Goal: Answer question/provide support: Share knowledge or assist other users

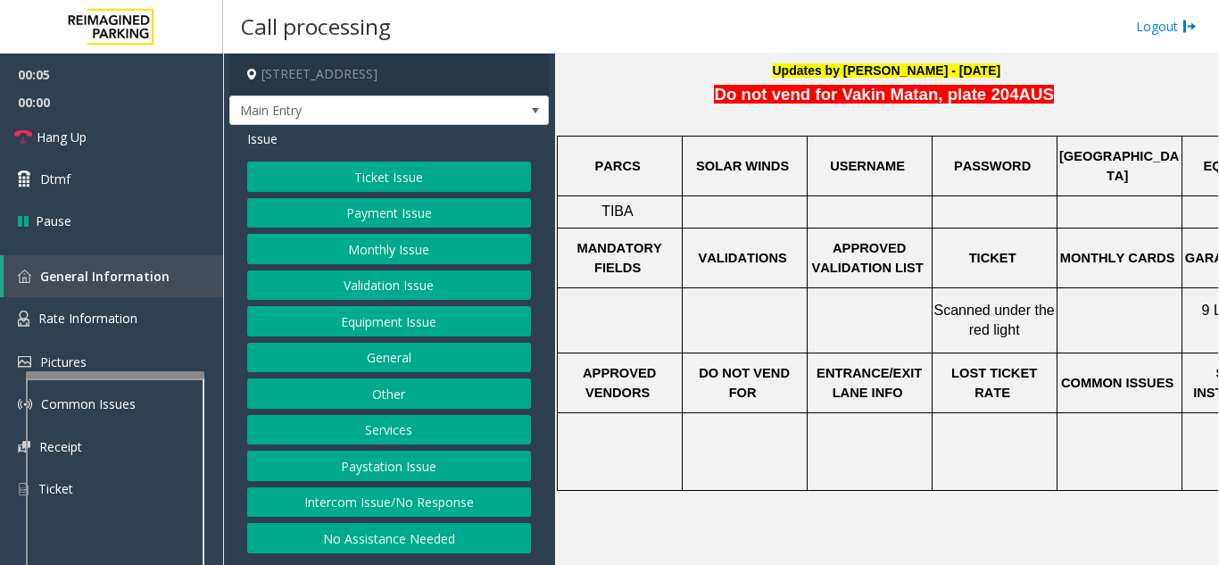
scroll to position [446, 0]
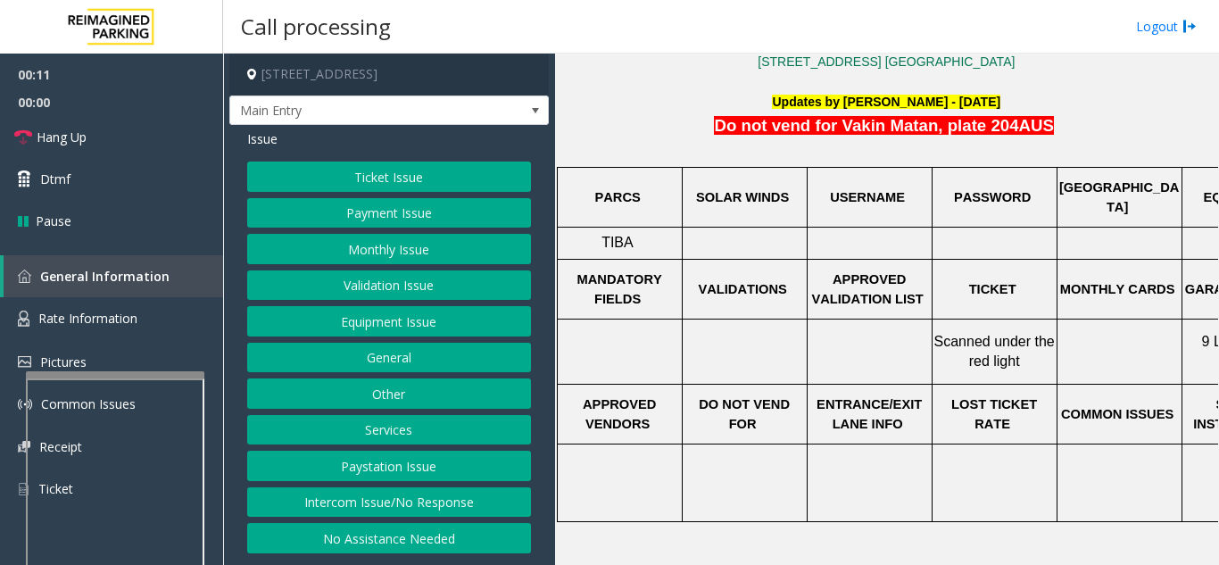
click at [381, 516] on button "Intercom Issue/No Response" at bounding box center [389, 502] width 284 height 30
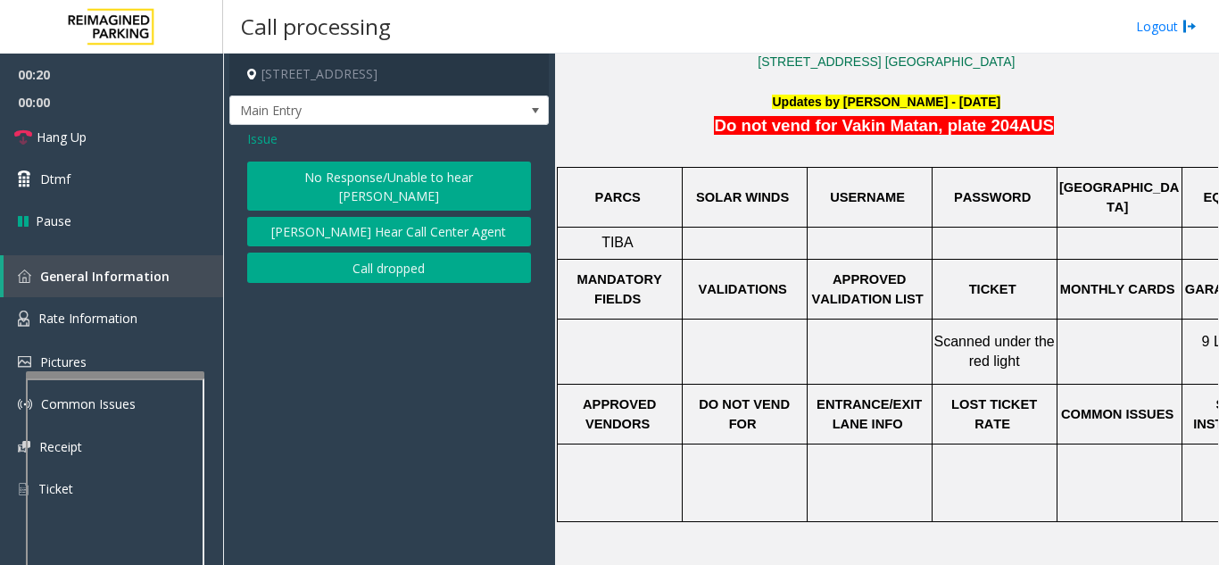
click at [267, 148] on span "Issue" at bounding box center [262, 138] width 30 height 19
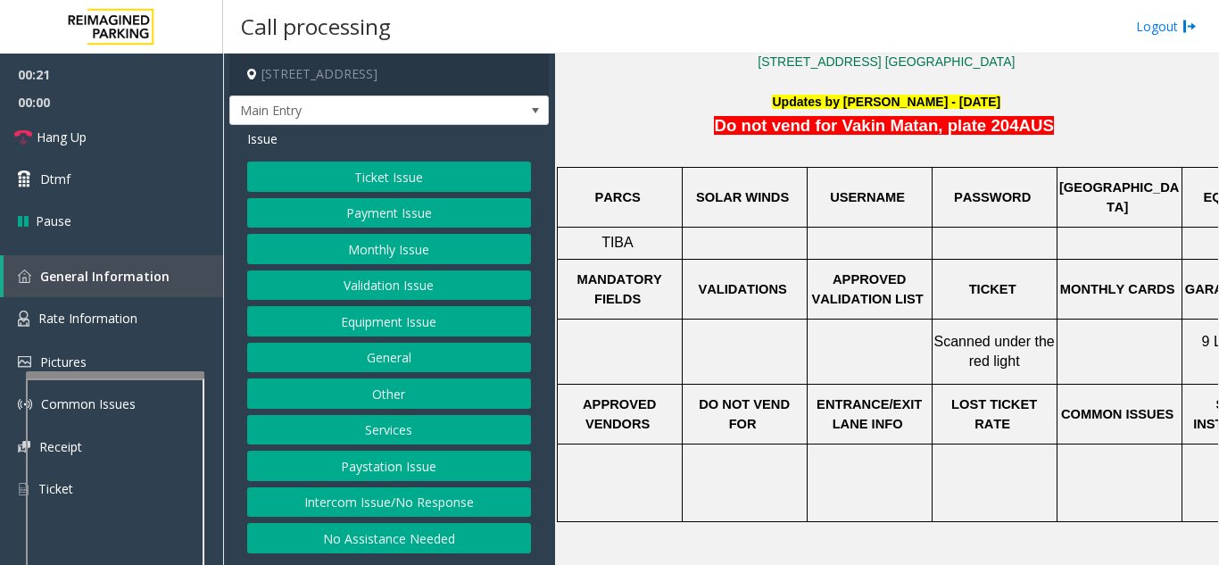
click at [355, 336] on button "Equipment Issue" at bounding box center [389, 321] width 284 height 30
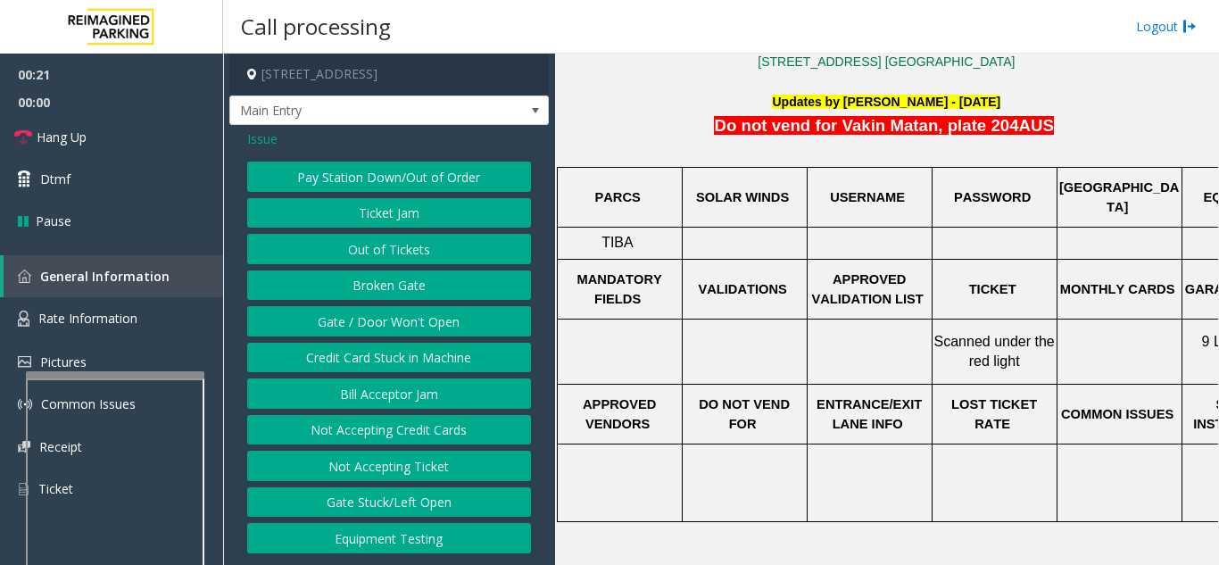
click at [359, 336] on button "Gate / Door Won't Open" at bounding box center [389, 321] width 284 height 30
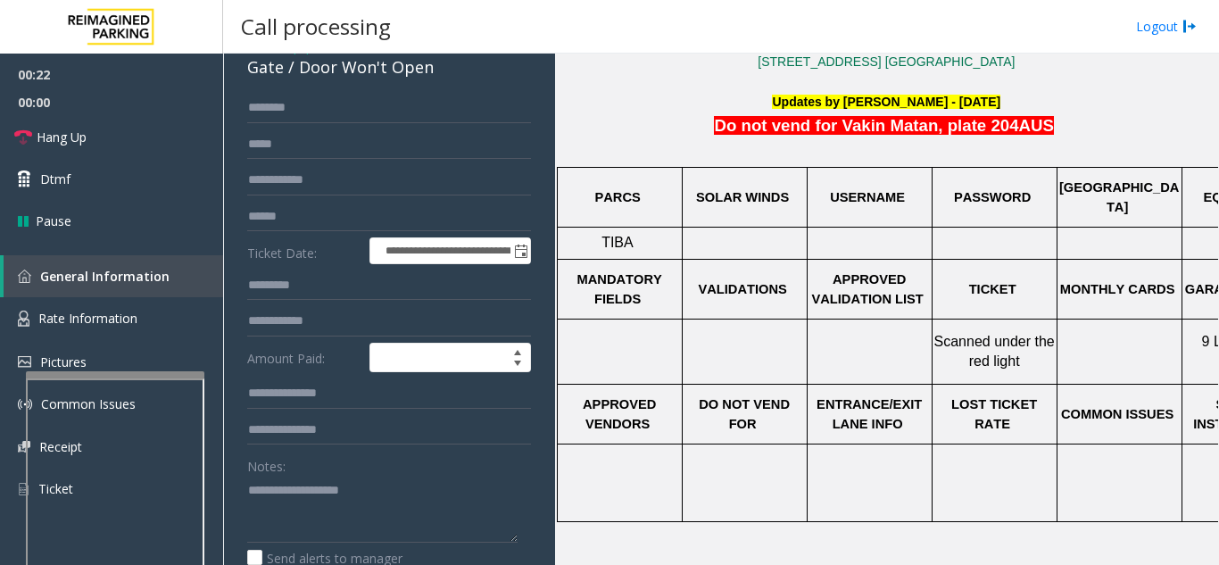
scroll to position [178, 0]
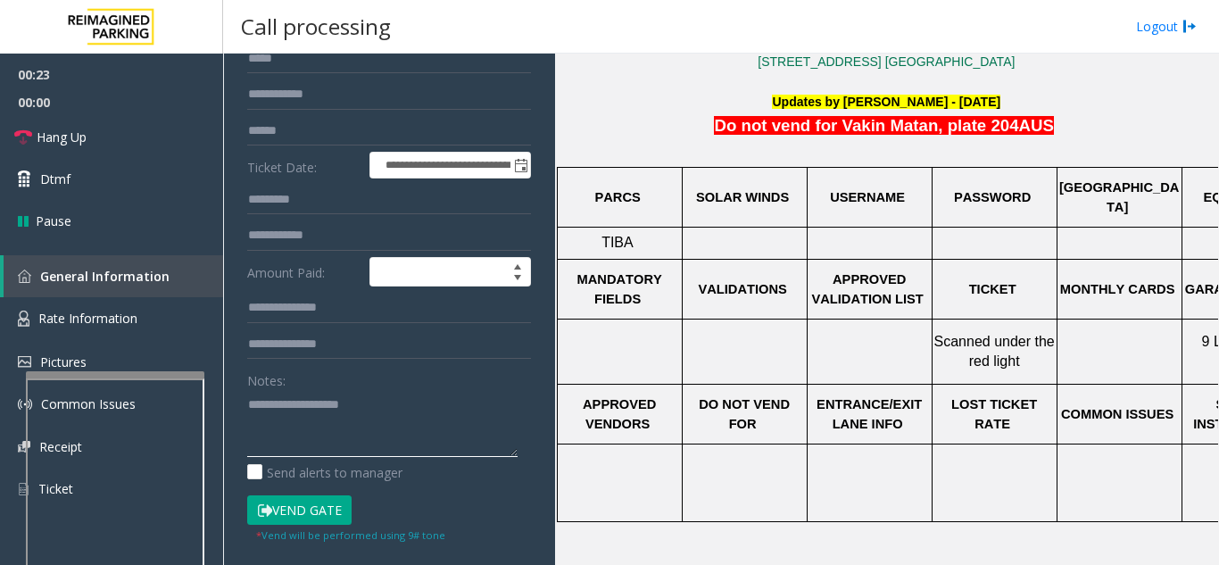
click at [300, 434] on textarea at bounding box center [382, 423] width 270 height 67
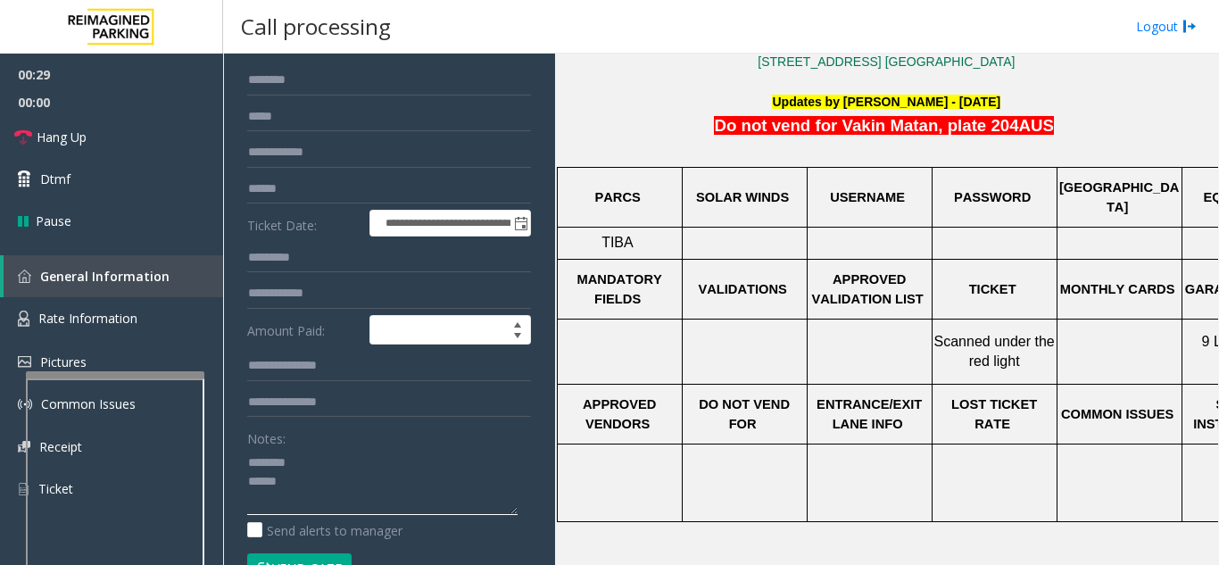
scroll to position [89, 0]
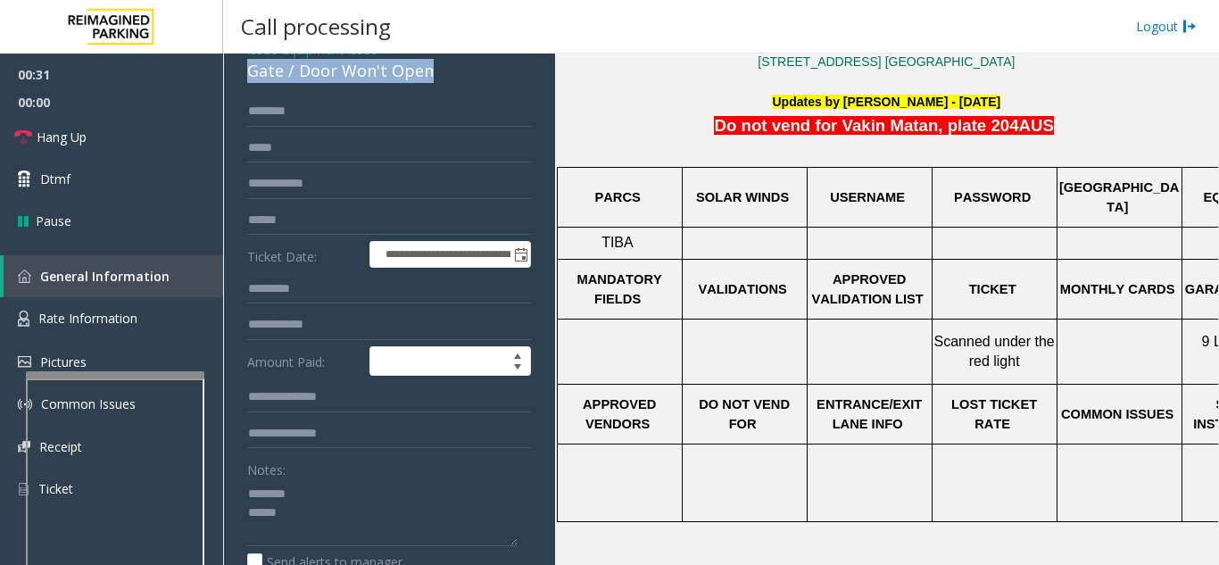
drag, startPoint x: 251, startPoint y: 89, endPoint x: 434, endPoint y: 103, distance: 183.4
click at [434, 103] on div "**********" at bounding box center [388, 497] width 319 height 922
click at [381, 83] on div "Gate / Door Won't Open" at bounding box center [389, 71] width 284 height 24
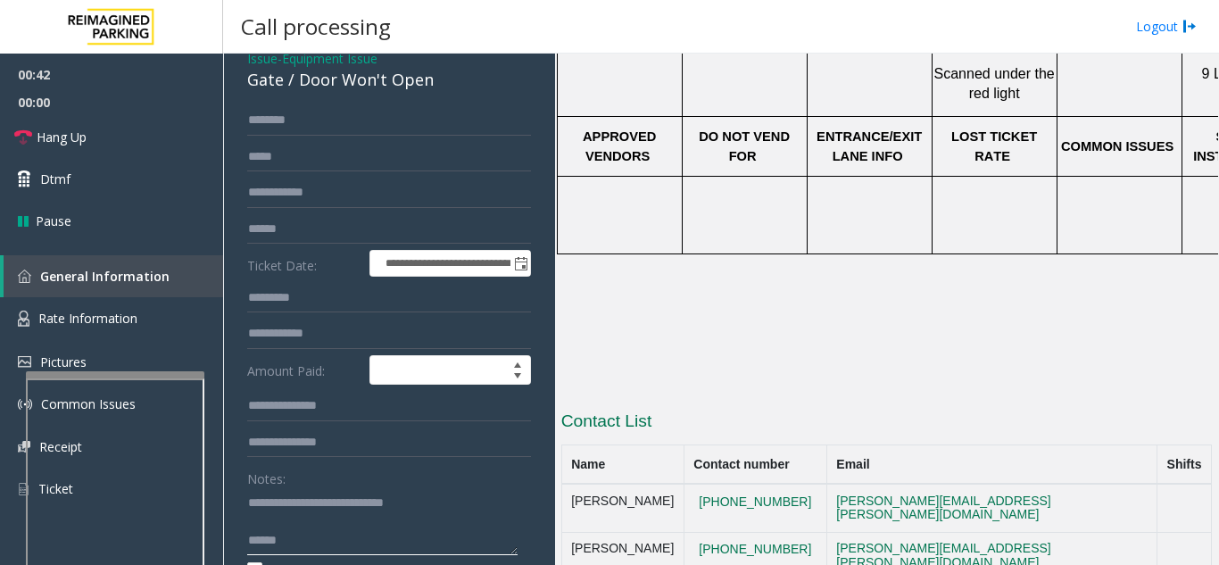
scroll to position [181, 0]
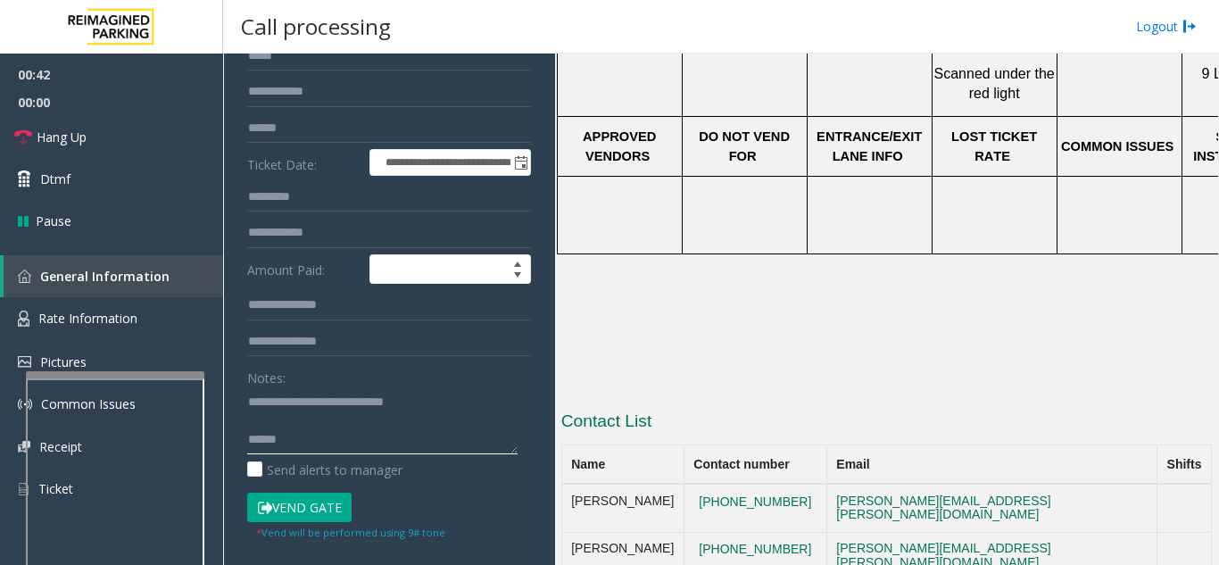
click at [311, 440] on textarea at bounding box center [382, 420] width 270 height 67
click at [311, 453] on textarea at bounding box center [382, 420] width 270 height 67
click at [374, 454] on textarea at bounding box center [382, 420] width 270 height 67
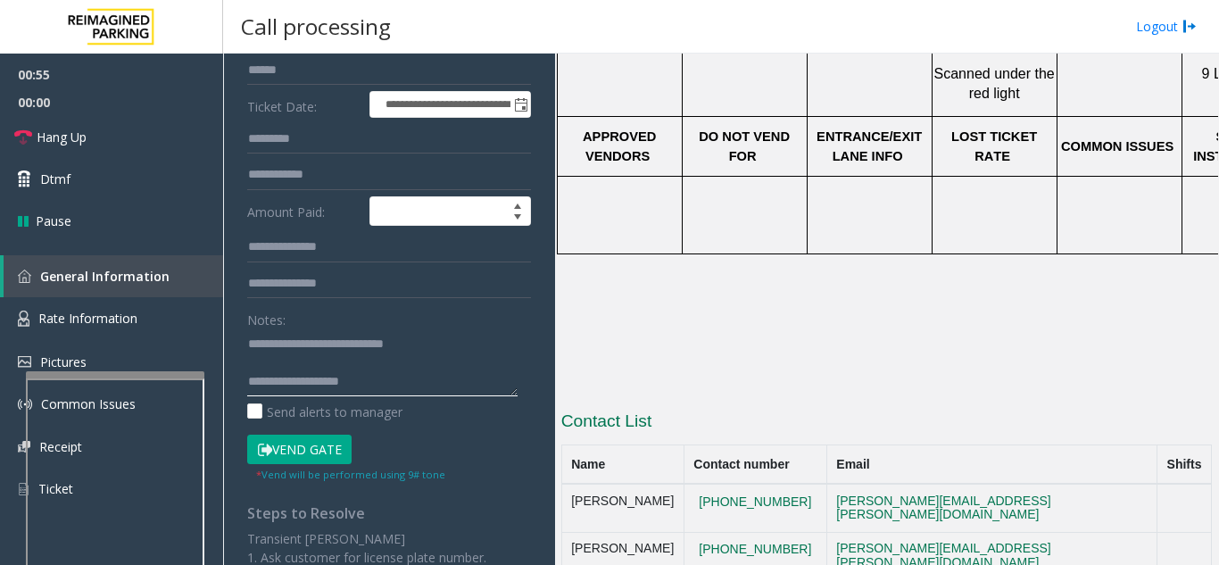
scroll to position [270, 0]
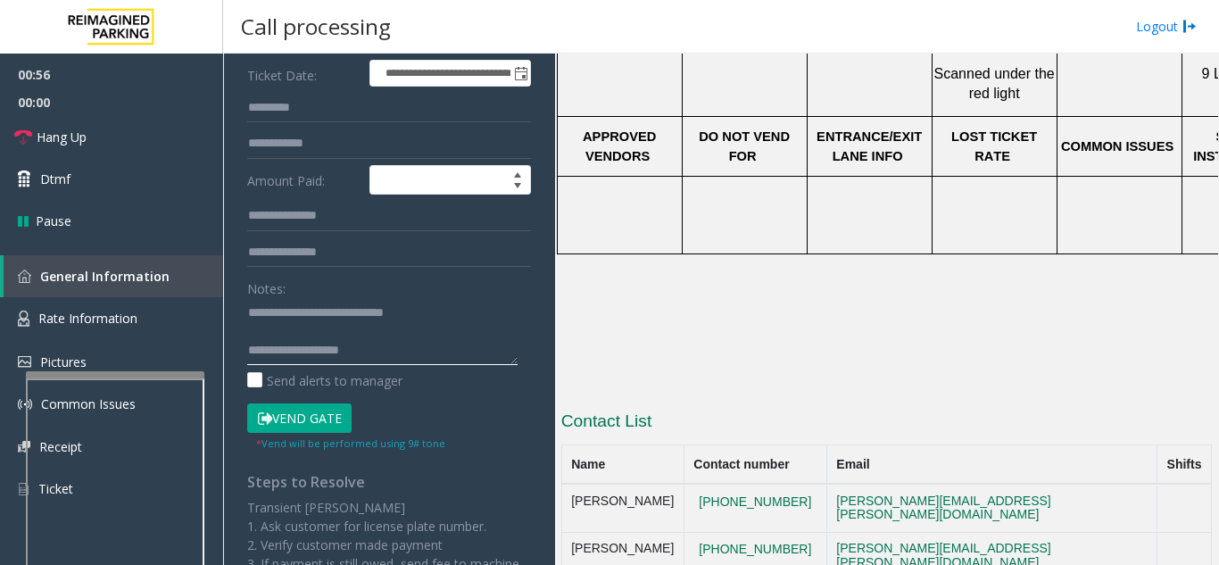
click at [383, 365] on textarea at bounding box center [382, 331] width 270 height 67
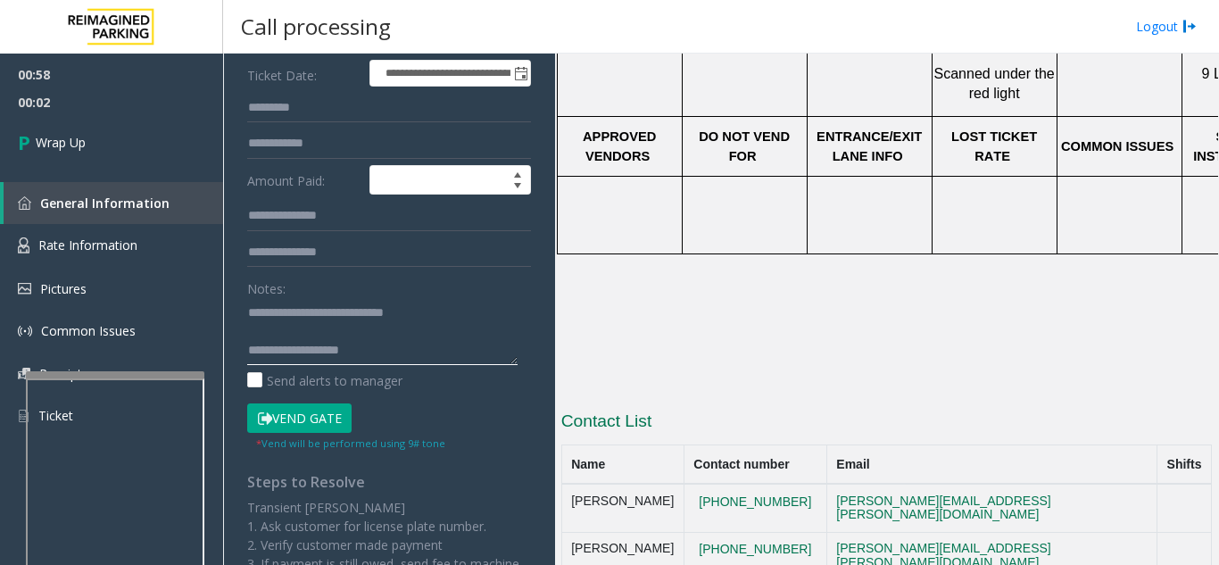
click at [376, 365] on textarea at bounding box center [382, 331] width 270 height 67
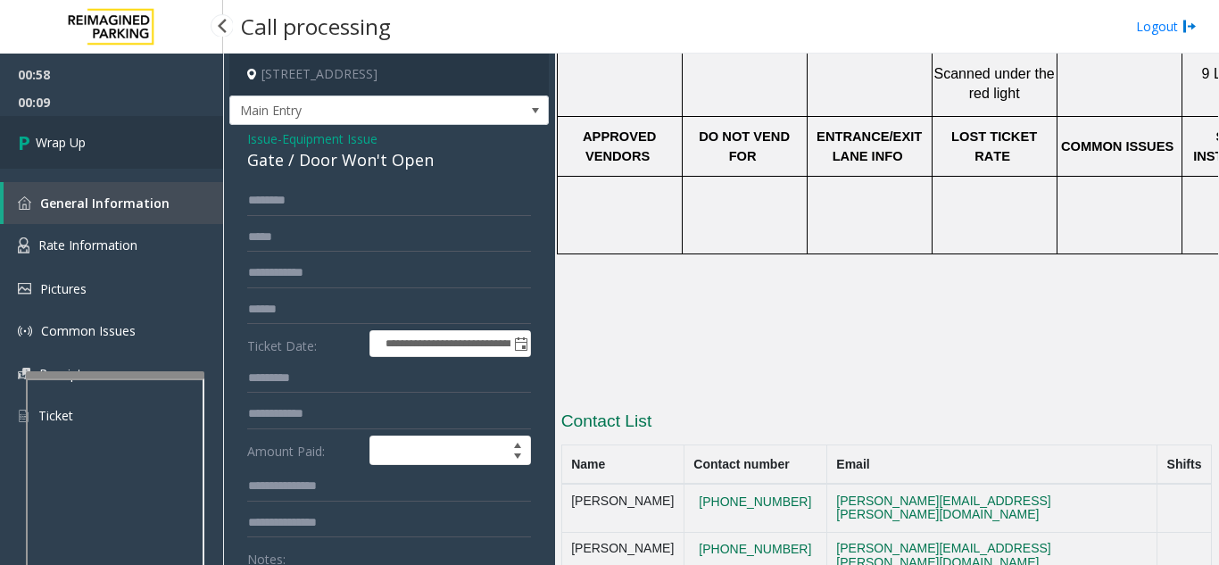
type textarea "**********"
click at [131, 119] on link "Wrap Up" at bounding box center [111, 142] width 223 height 53
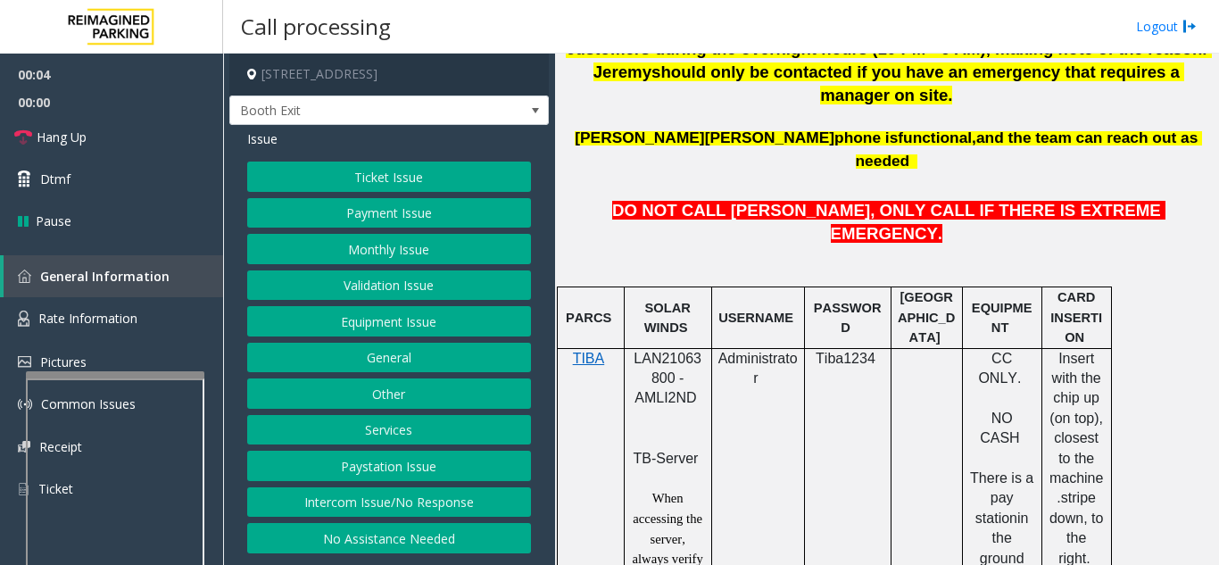
scroll to position [892, 0]
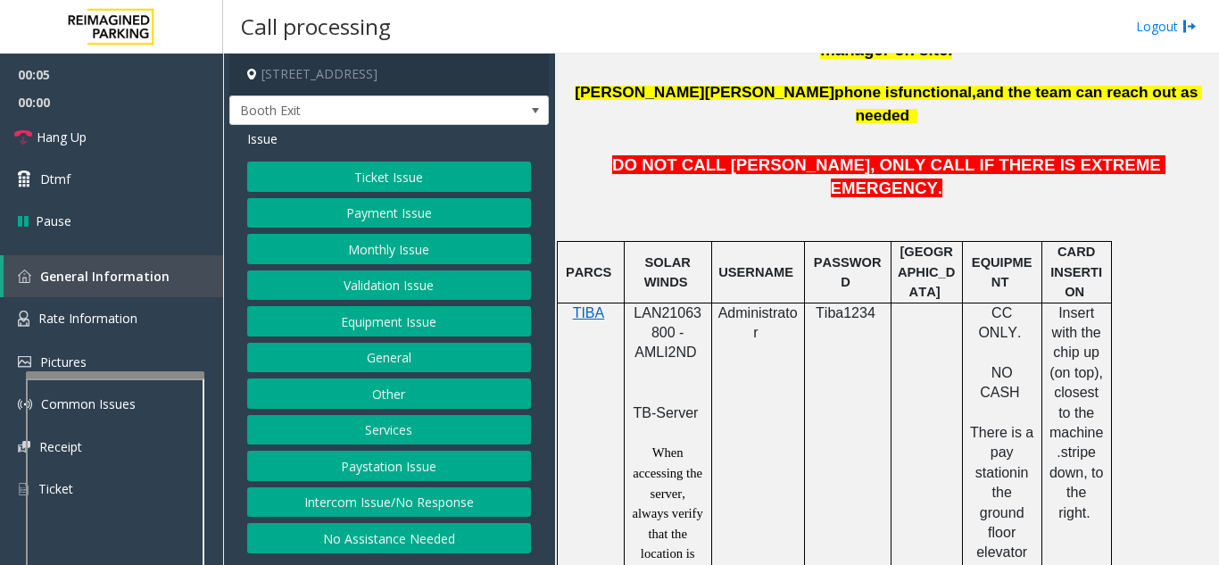
click at [649, 305] on span "LAN21063800 - AMLI2ND" at bounding box center [667, 332] width 68 height 55
copy span "LAN21063800"
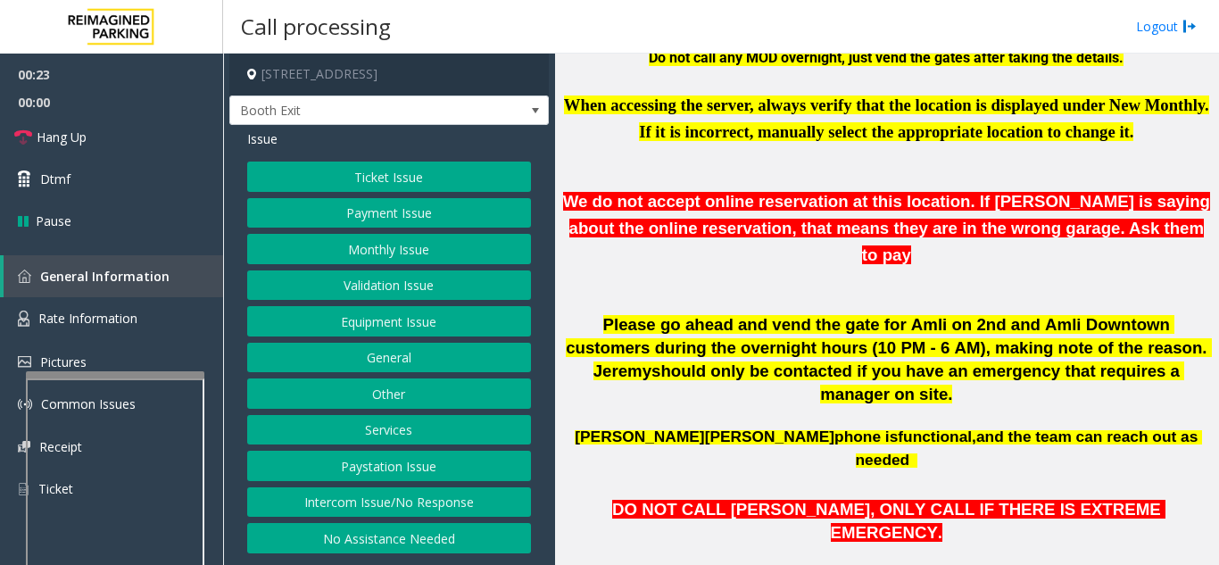
scroll to position [535, 0]
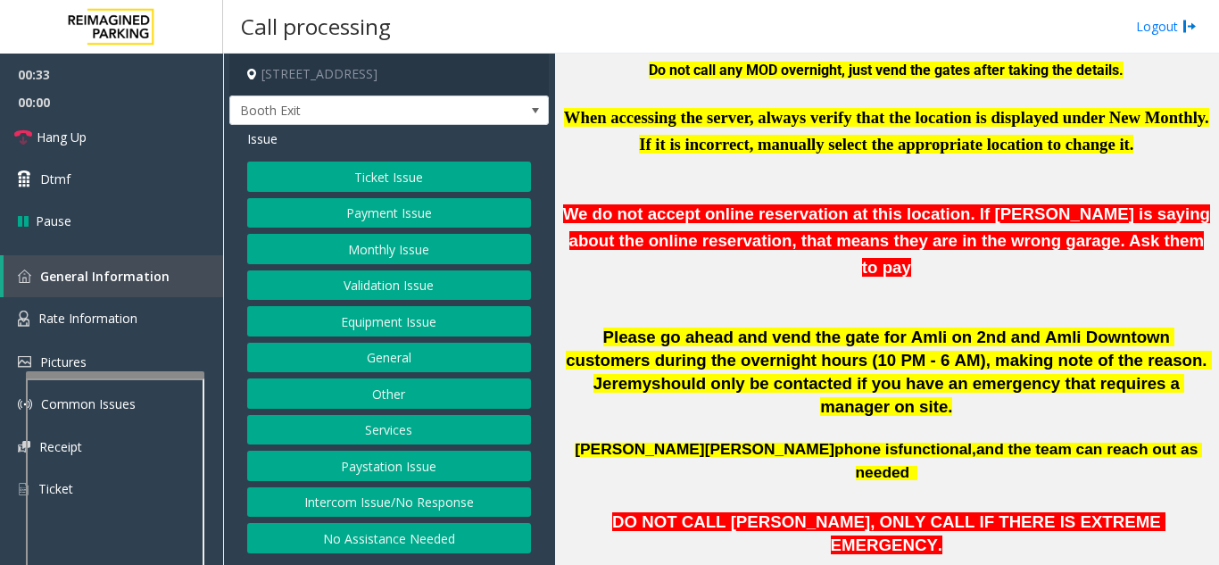
click at [345, 178] on button "Ticket Issue" at bounding box center [389, 176] width 284 height 30
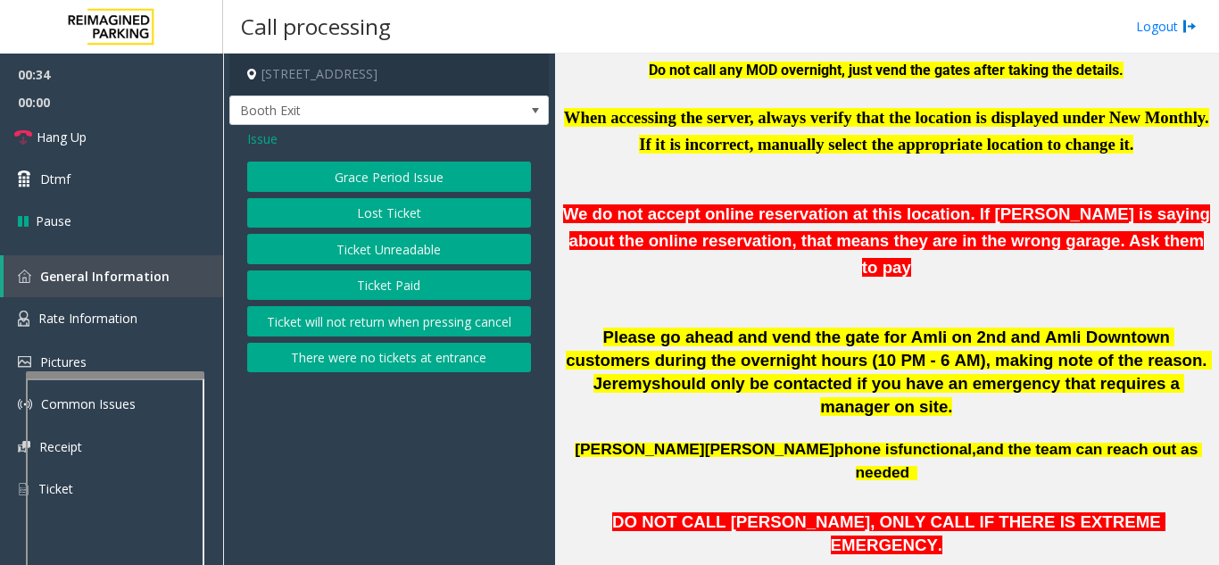
click at [364, 277] on button "Ticket Paid" at bounding box center [389, 285] width 284 height 30
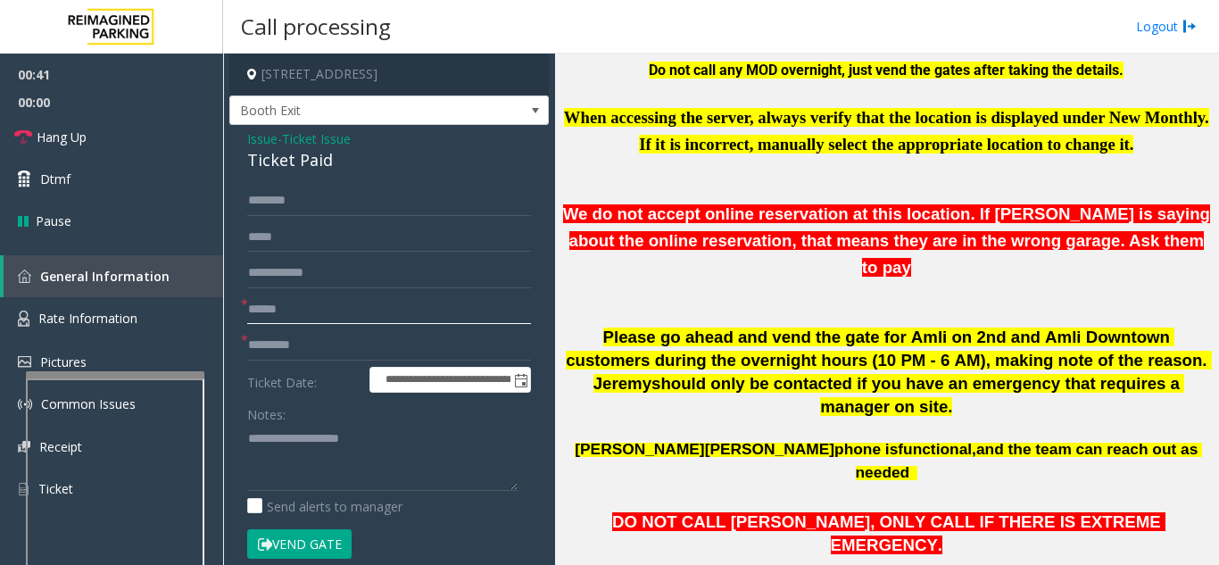
click at [287, 320] on input "text" at bounding box center [389, 309] width 284 height 30
click at [275, 310] on input "*******" at bounding box center [389, 309] width 284 height 30
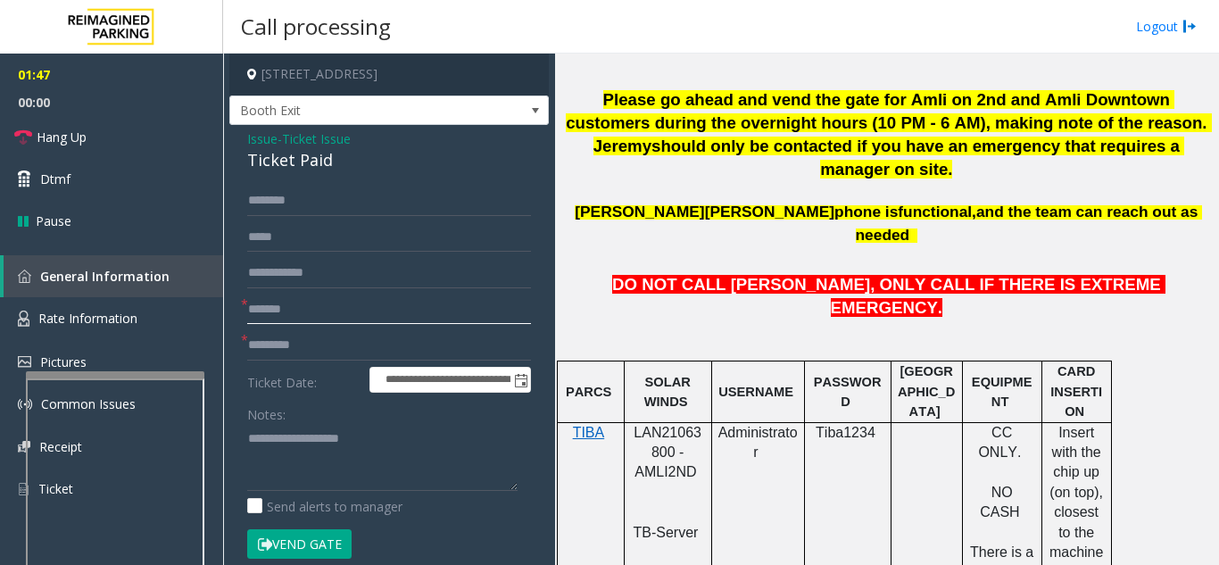
scroll to position [803, 0]
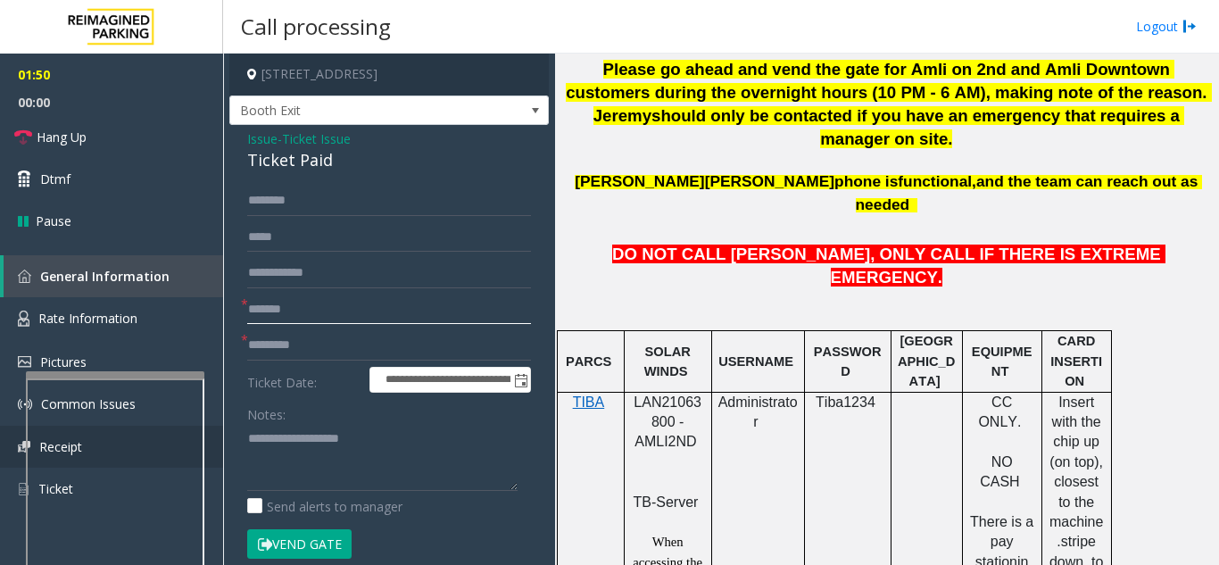
type input "*******"
click at [267, 475] on textarea at bounding box center [382, 457] width 270 height 67
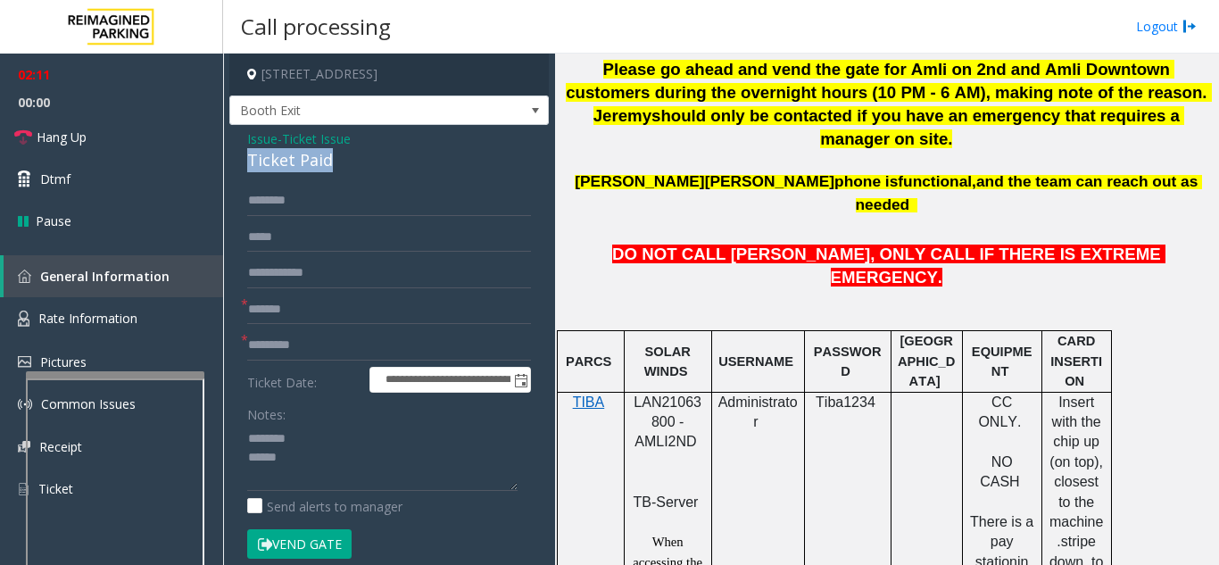
drag, startPoint x: 243, startPoint y: 154, endPoint x: 289, endPoint y: 158, distance: 46.5
click at [335, 159] on div "**********" at bounding box center [388, 457] width 319 height 665
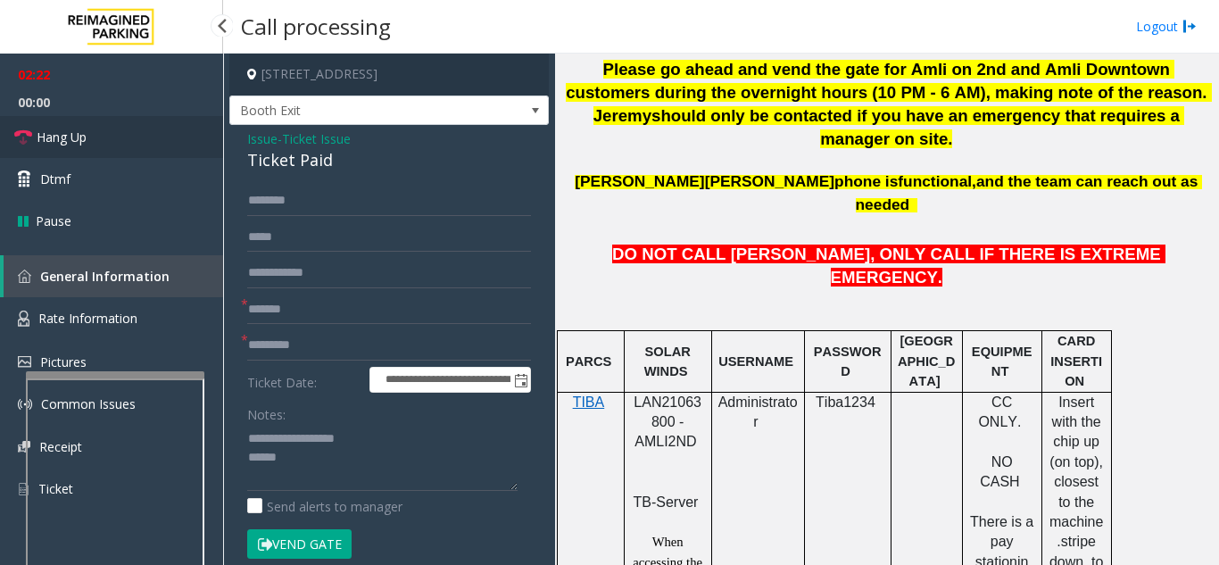
click at [76, 147] on link "Hang Up" at bounding box center [111, 137] width 223 height 42
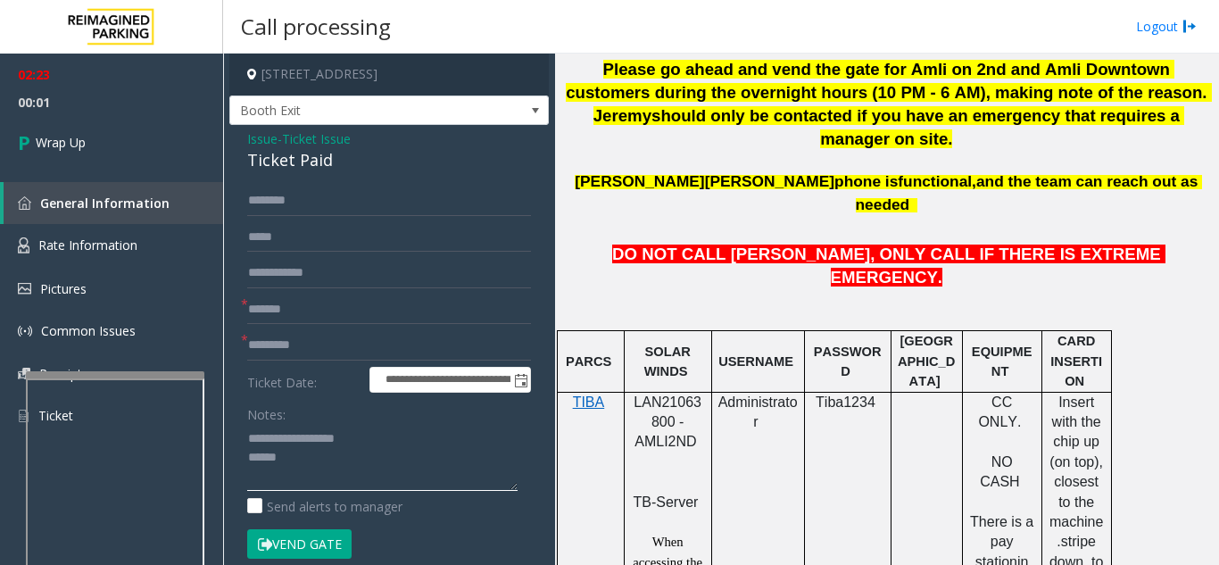
click at [342, 461] on textarea at bounding box center [382, 457] width 270 height 67
click at [356, 479] on textarea at bounding box center [382, 457] width 270 height 67
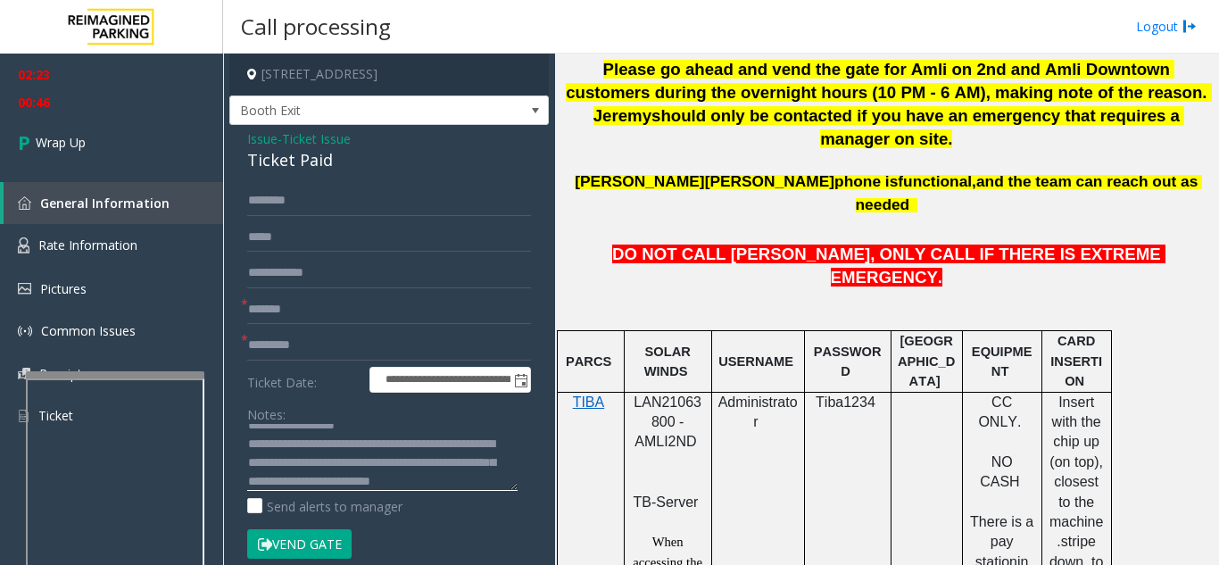
scroll to position [32, 0]
click at [250, 485] on textarea at bounding box center [382, 457] width 270 height 67
click at [286, 483] on textarea at bounding box center [382, 457] width 270 height 67
type textarea "**********"
click at [302, 352] on input "text" at bounding box center [389, 345] width 284 height 30
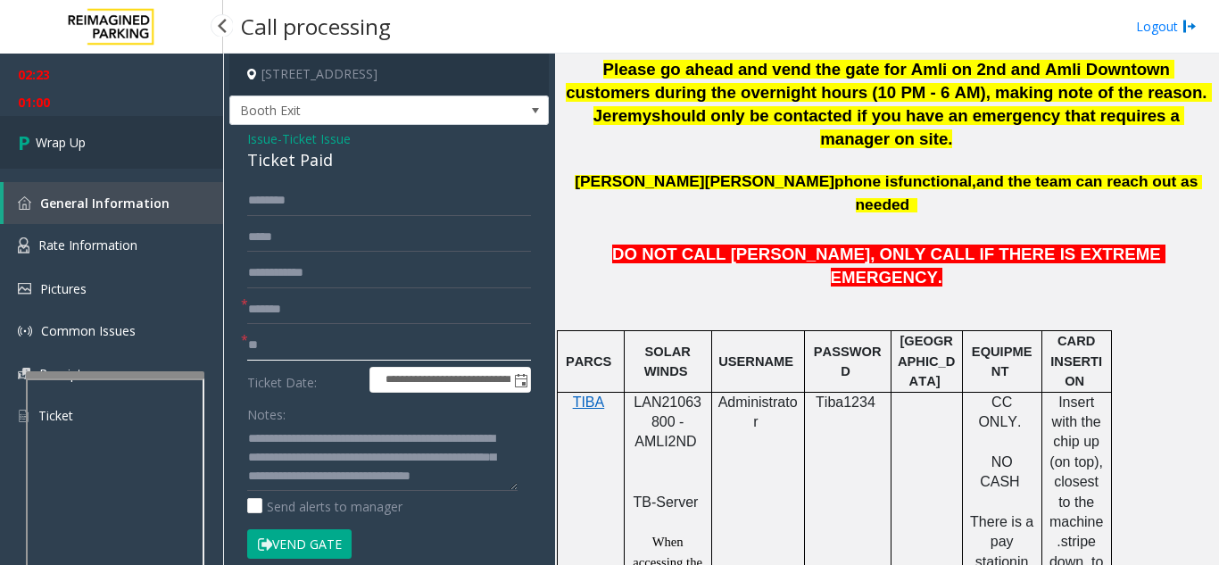
type input "**"
click at [105, 140] on link "Wrap Up" at bounding box center [111, 142] width 223 height 53
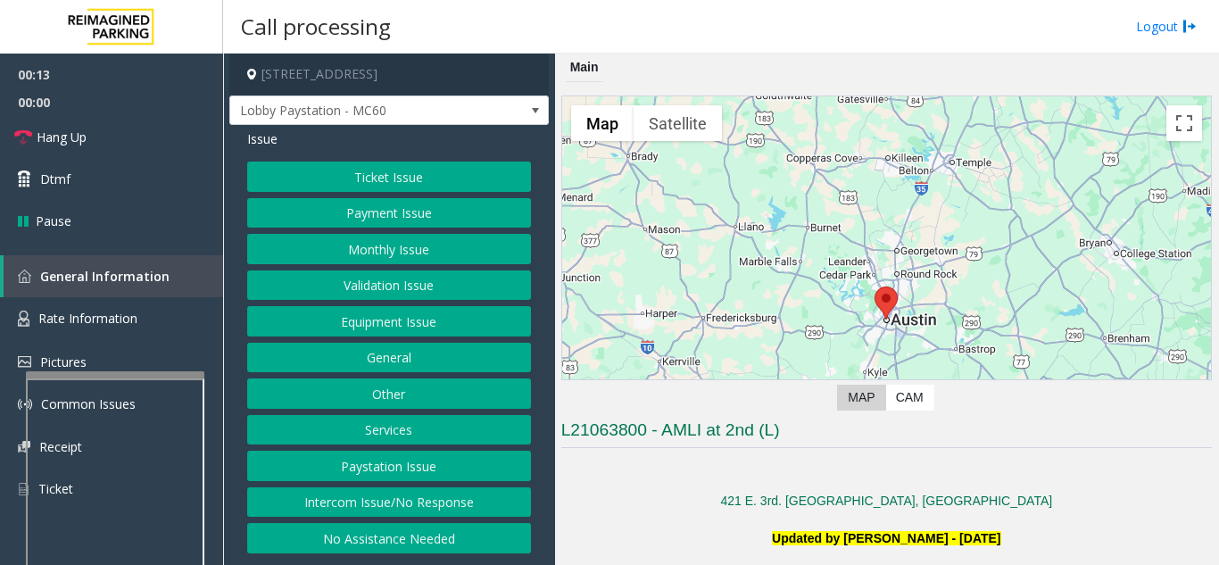
click at [415, 497] on button "Intercom Issue/No Response" at bounding box center [389, 502] width 284 height 30
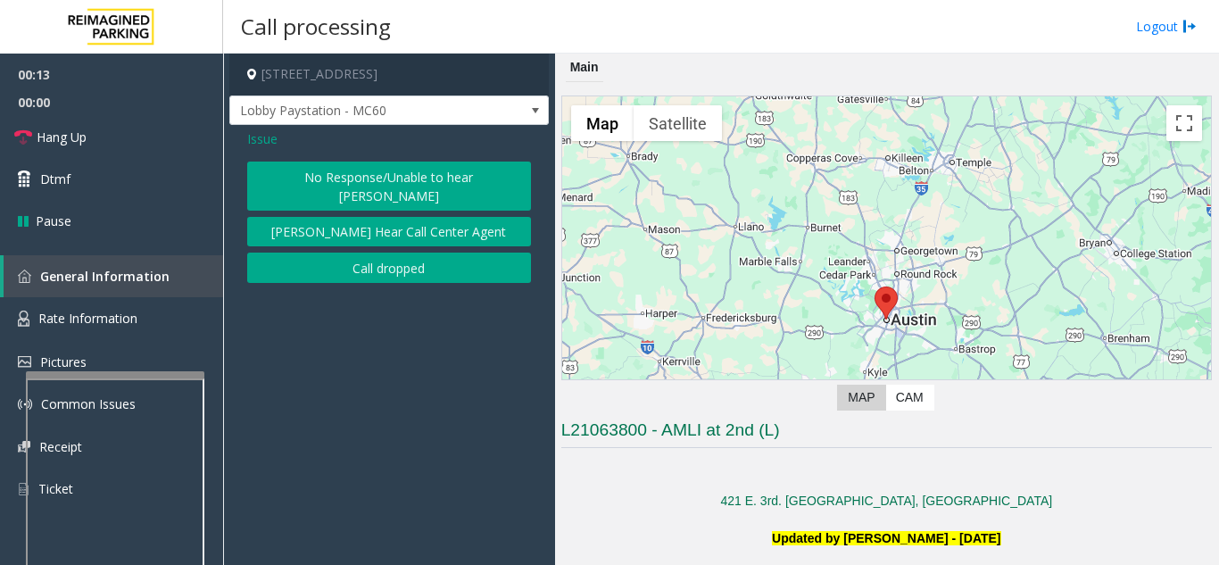
click at [369, 190] on button "No Response/Unable to hear [PERSON_NAME]" at bounding box center [389, 185] width 284 height 49
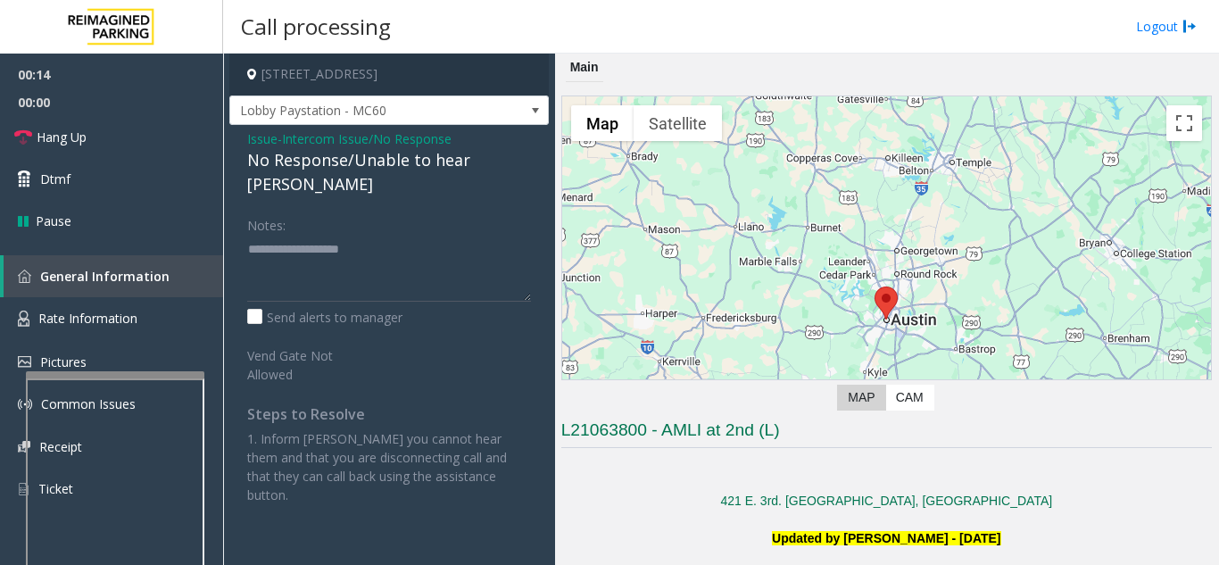
click at [330, 166] on div "No Response/Unable to hear [PERSON_NAME]" at bounding box center [389, 172] width 284 height 48
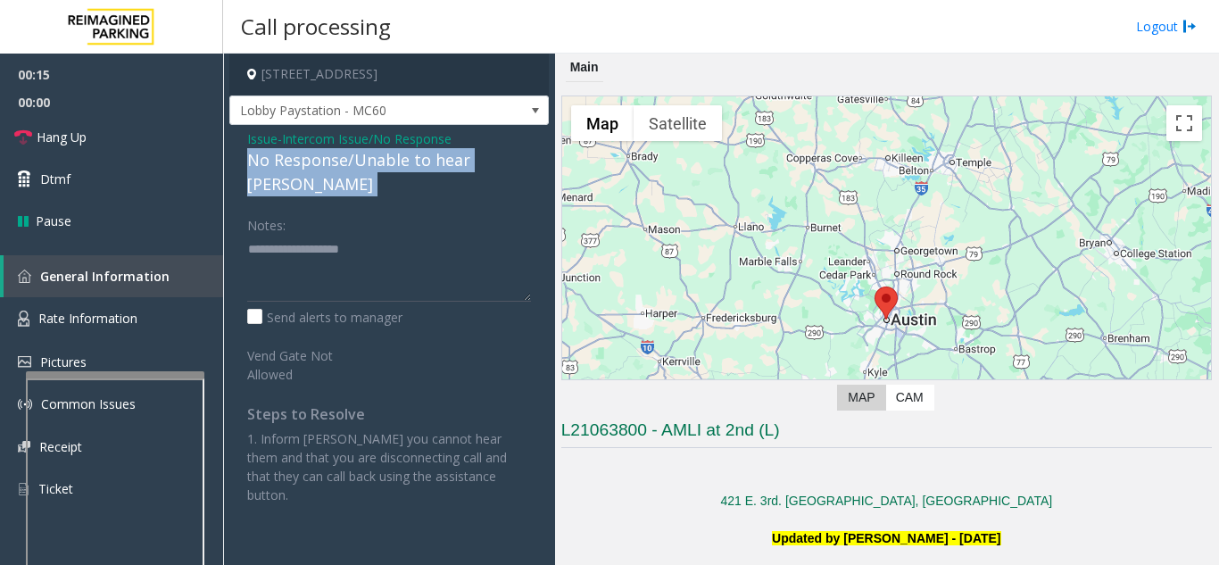
click at [330, 166] on div "No Response/Unable to hear [PERSON_NAME]" at bounding box center [389, 172] width 284 height 48
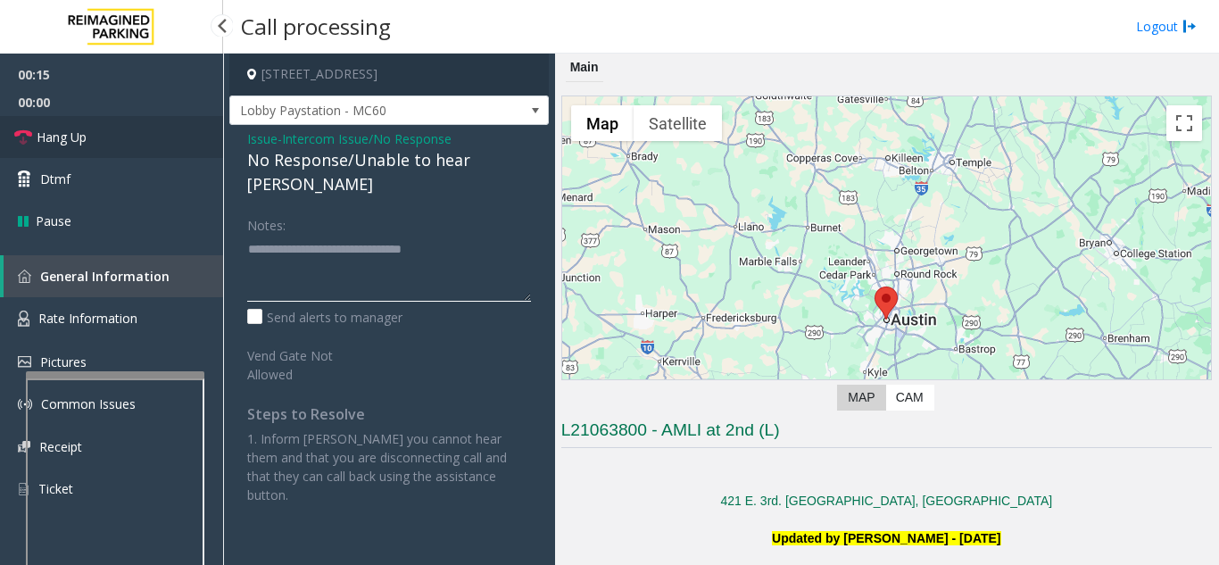
type textarea "**********"
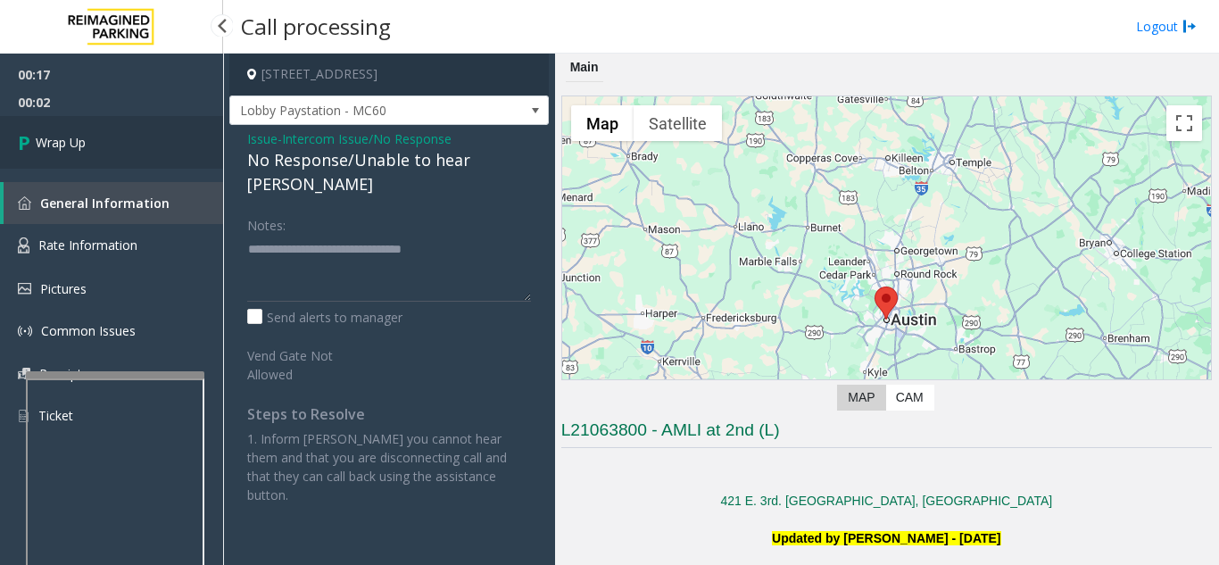
click at [86, 144] on span "Wrap Up" at bounding box center [61, 142] width 50 height 19
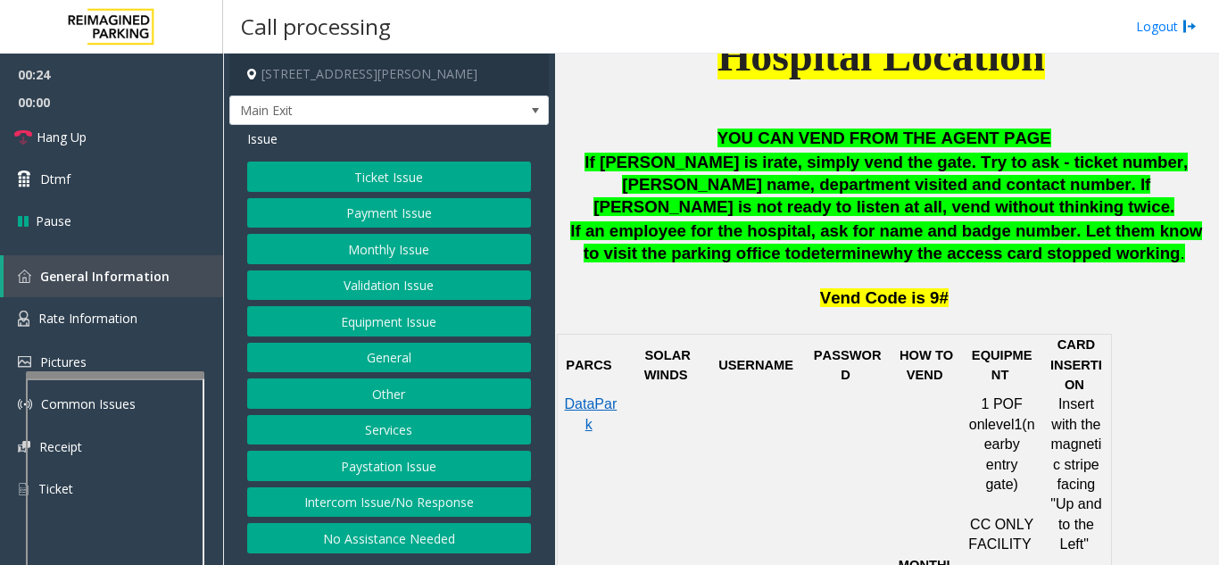
scroll to position [714, 0]
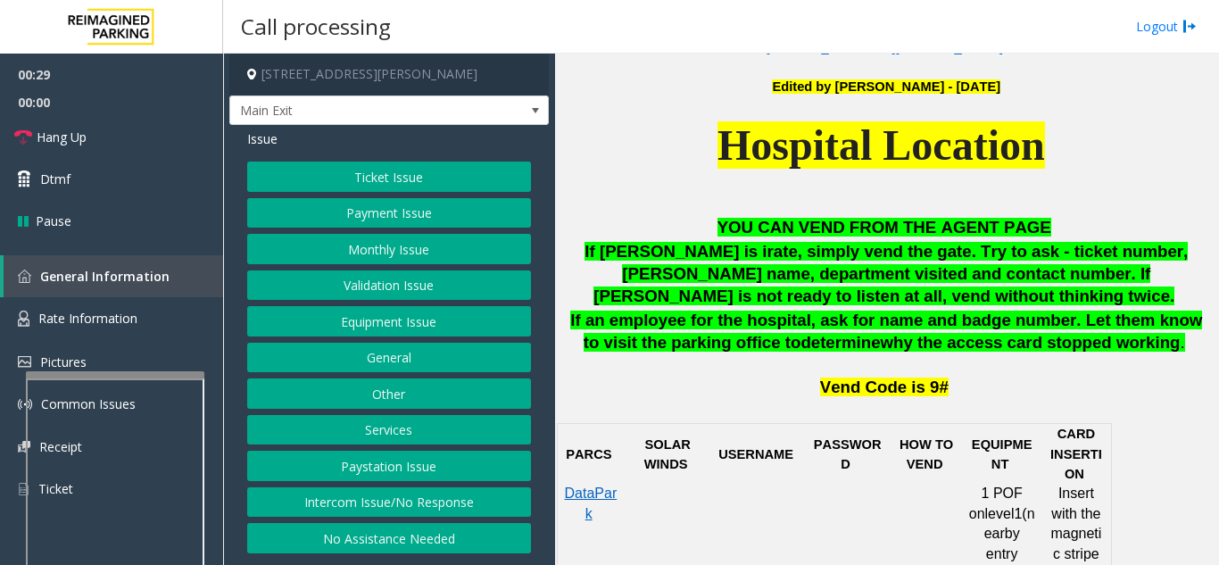
click at [399, 262] on button "Monthly Issue" at bounding box center [389, 249] width 284 height 30
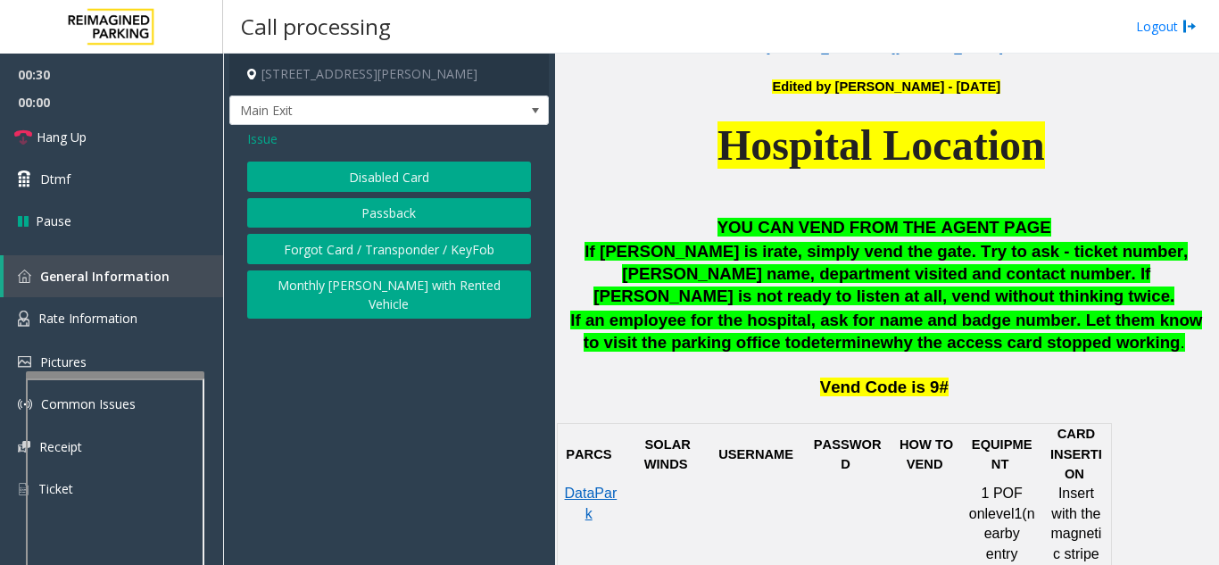
click at [359, 183] on button "Disabled Card" at bounding box center [389, 176] width 284 height 30
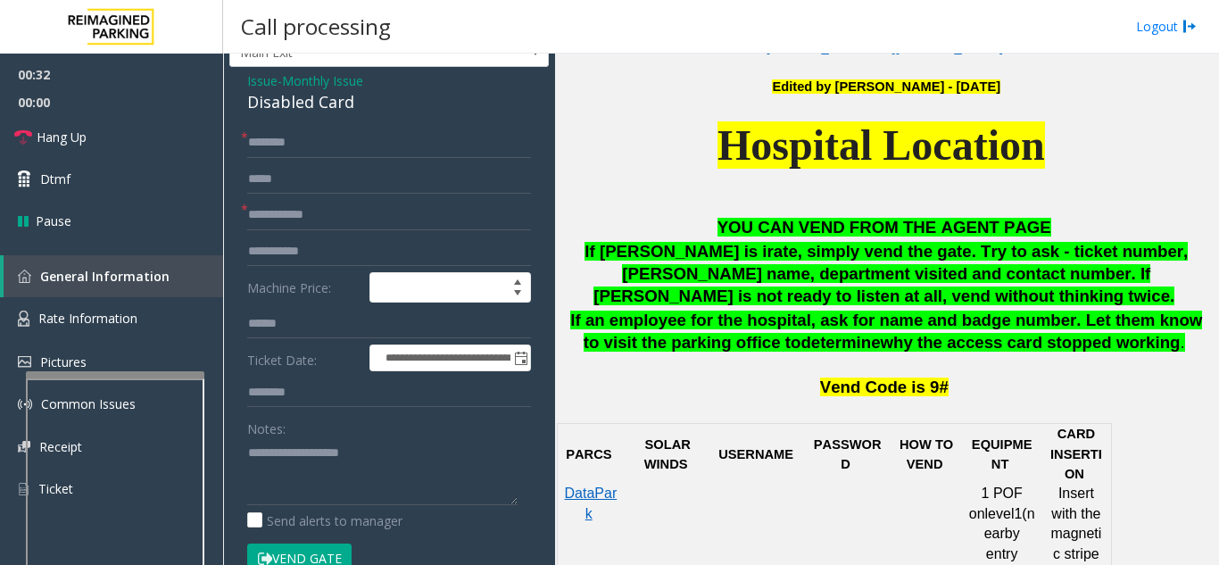
scroll to position [89, 0]
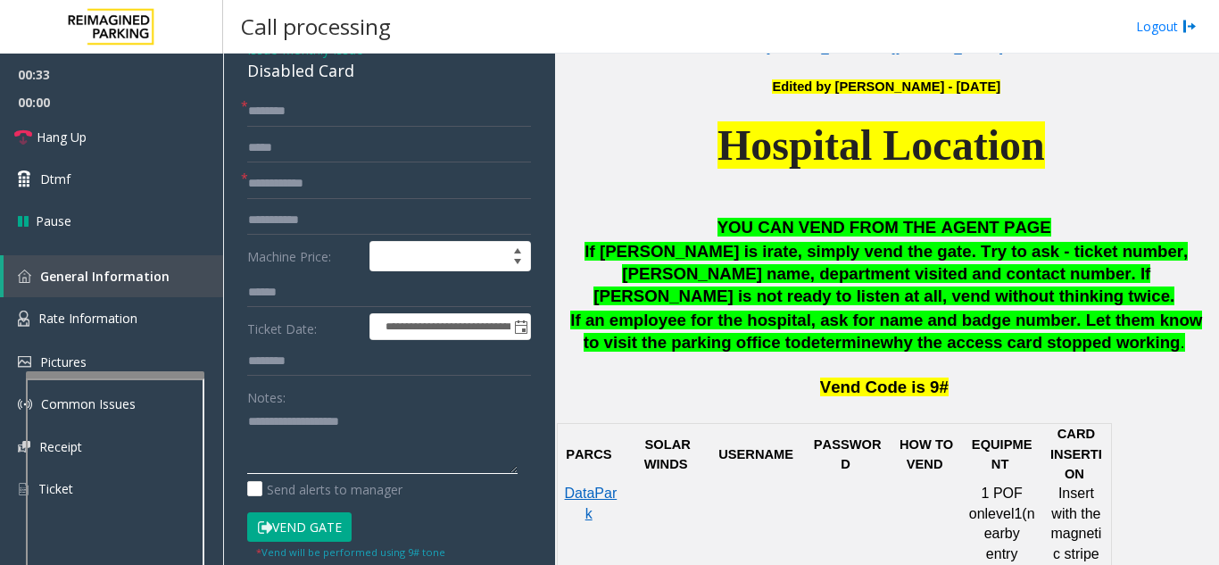
click at [291, 435] on textarea at bounding box center [382, 440] width 270 height 67
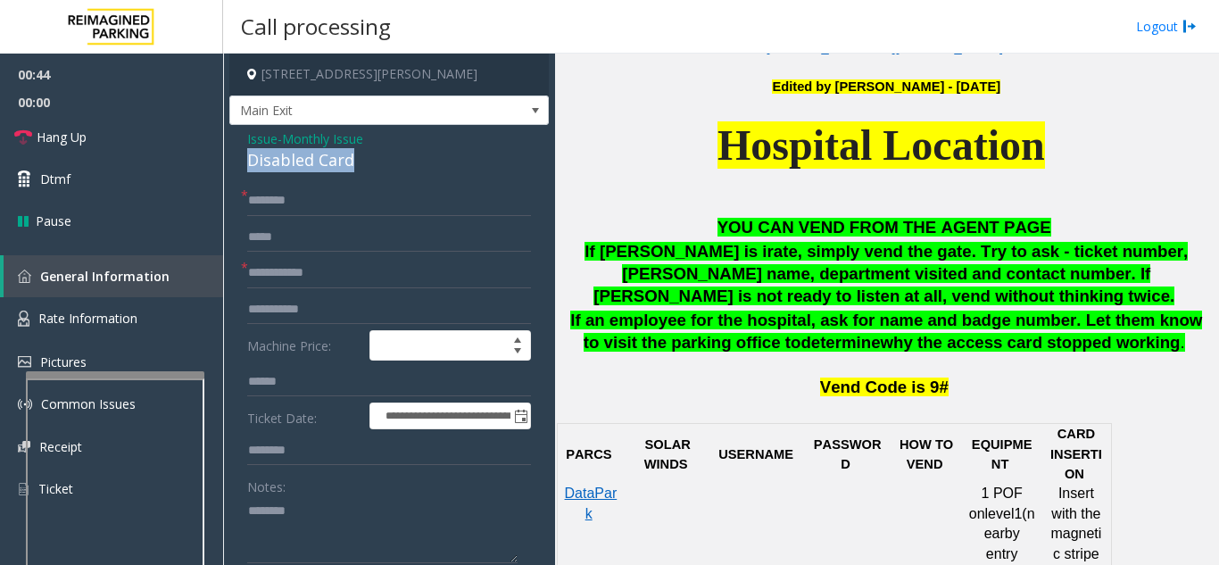
drag, startPoint x: 251, startPoint y: 163, endPoint x: 357, endPoint y: 168, distance: 106.2
click at [359, 168] on div "Disabled Card" at bounding box center [389, 160] width 284 height 24
click at [414, 514] on textarea at bounding box center [382, 529] width 270 height 67
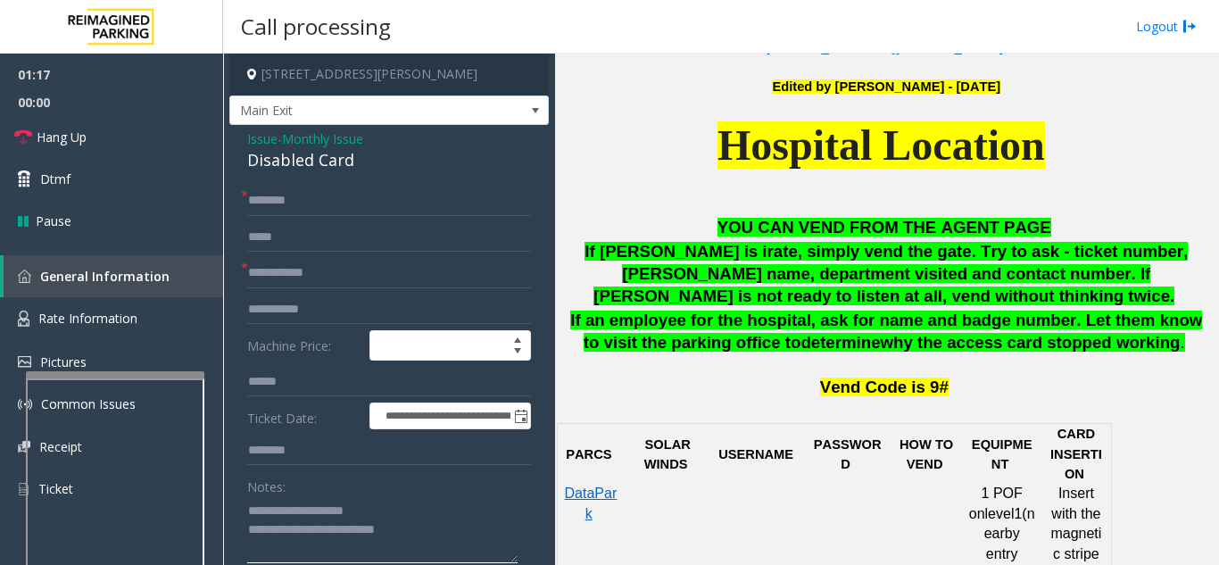
type textarea "**********"
click at [298, 275] on input "text" at bounding box center [389, 273] width 284 height 30
type input "**********"
click at [331, 193] on input "text" at bounding box center [389, 201] width 284 height 30
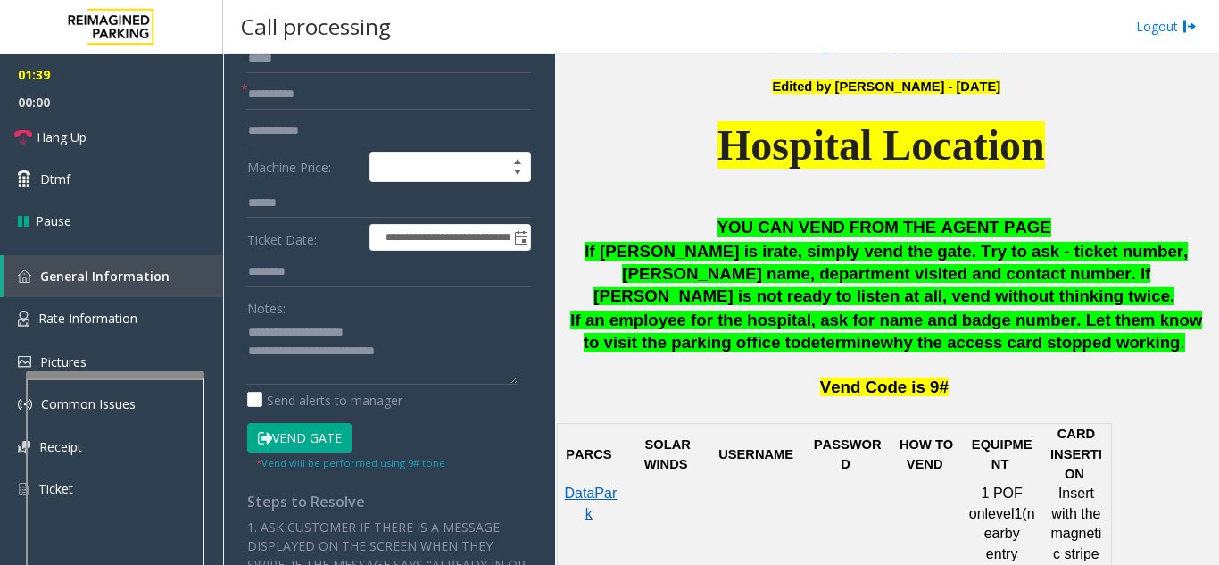
type input "****"
click at [310, 434] on button "Vend Gate" at bounding box center [299, 438] width 104 height 30
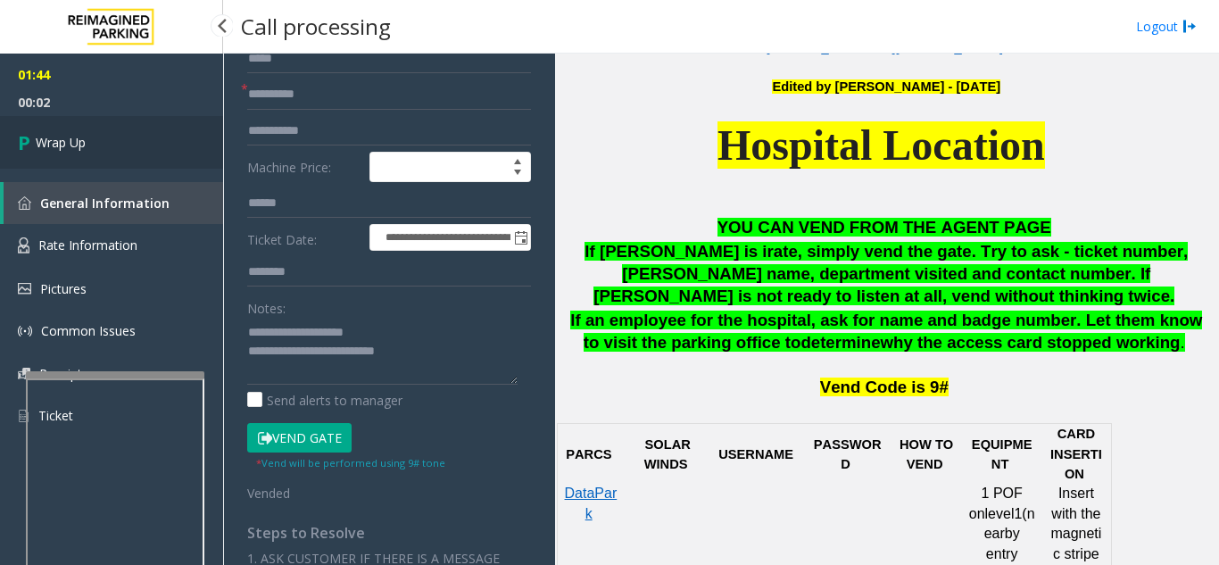
click at [112, 149] on link "Wrap Up" at bounding box center [111, 142] width 223 height 53
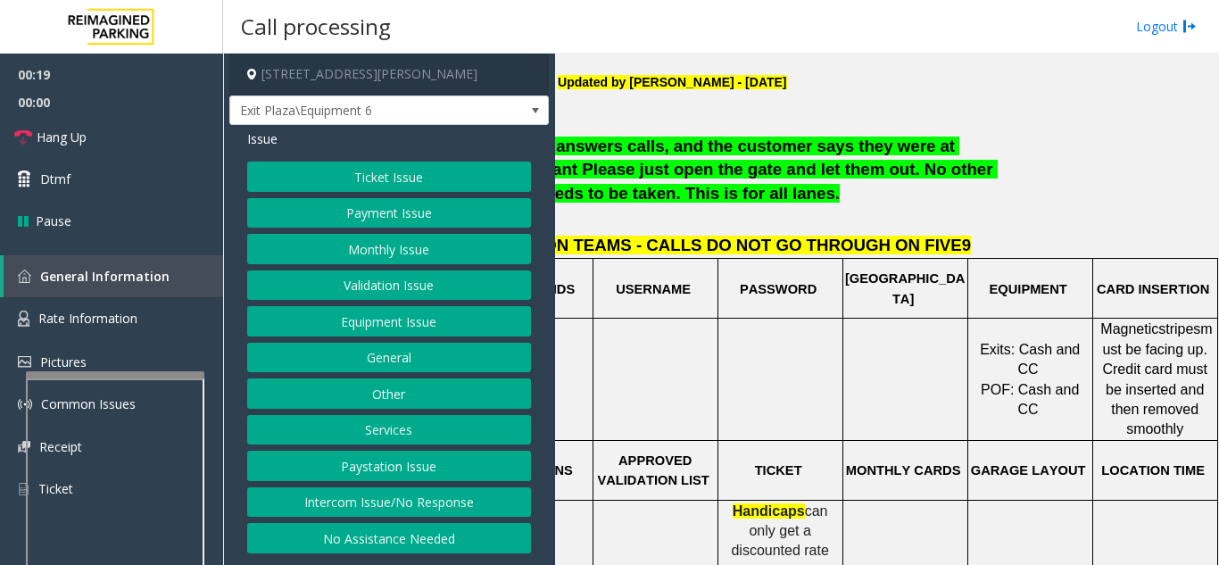
scroll to position [446, 0]
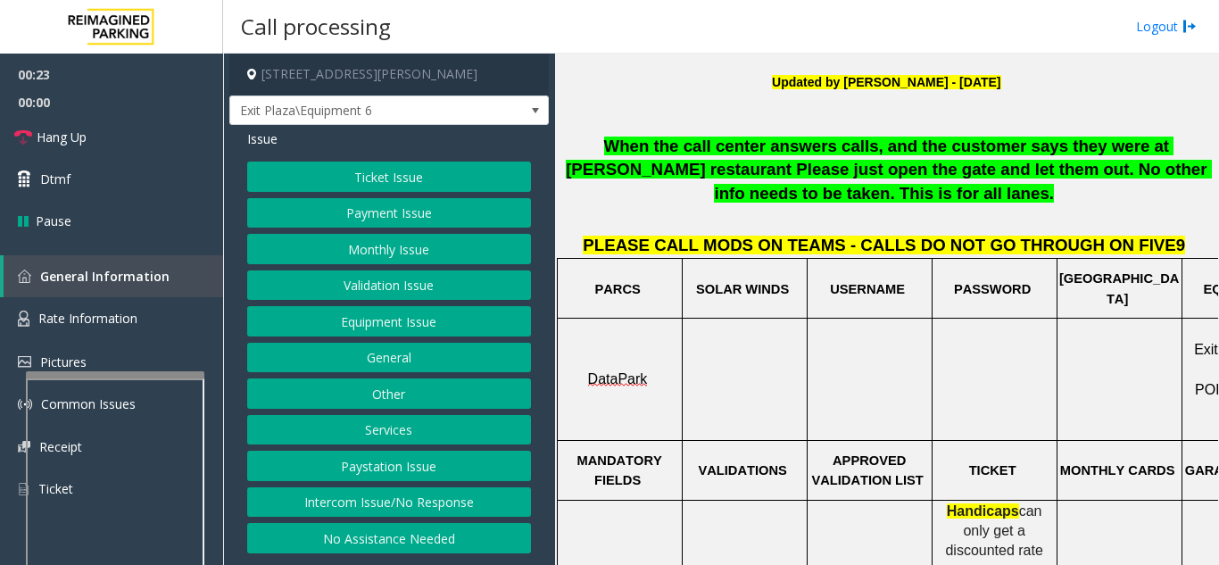
click at [416, 223] on button "Payment Issue" at bounding box center [389, 213] width 284 height 30
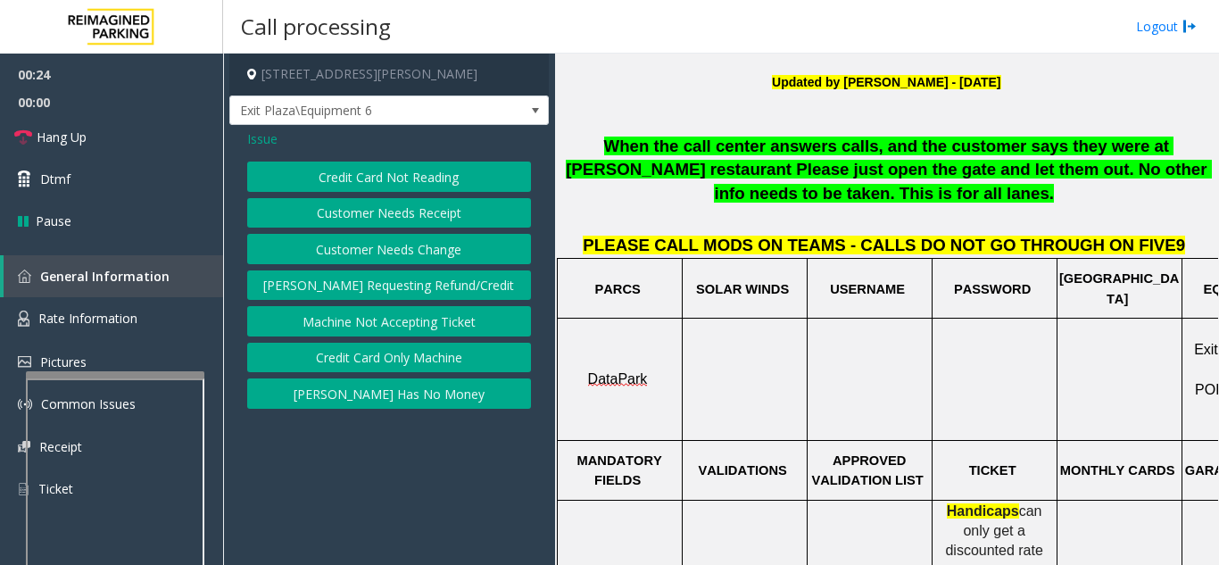
click at [406, 183] on button "Credit Card Not Reading" at bounding box center [389, 176] width 284 height 30
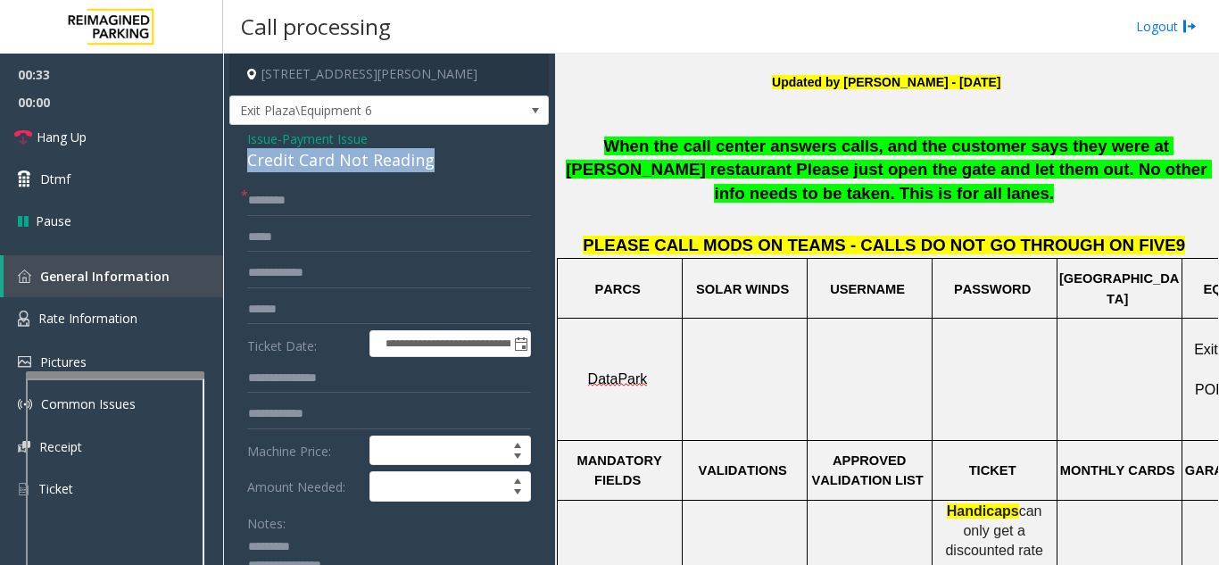
drag, startPoint x: 246, startPoint y: 166, endPoint x: 446, endPoint y: 161, distance: 199.9
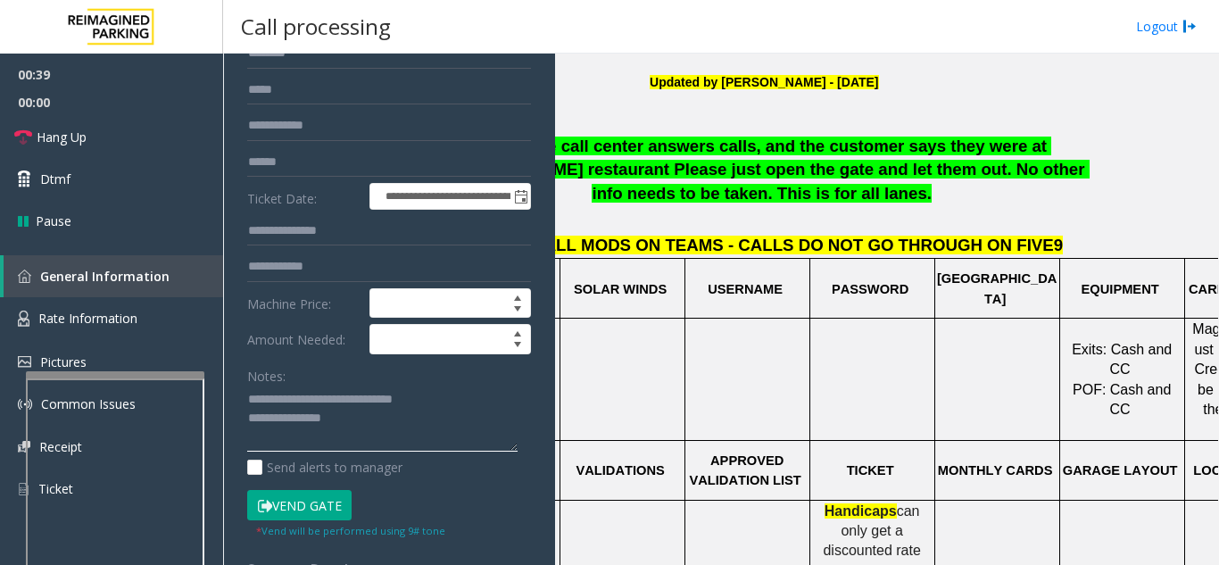
scroll to position [178, 0]
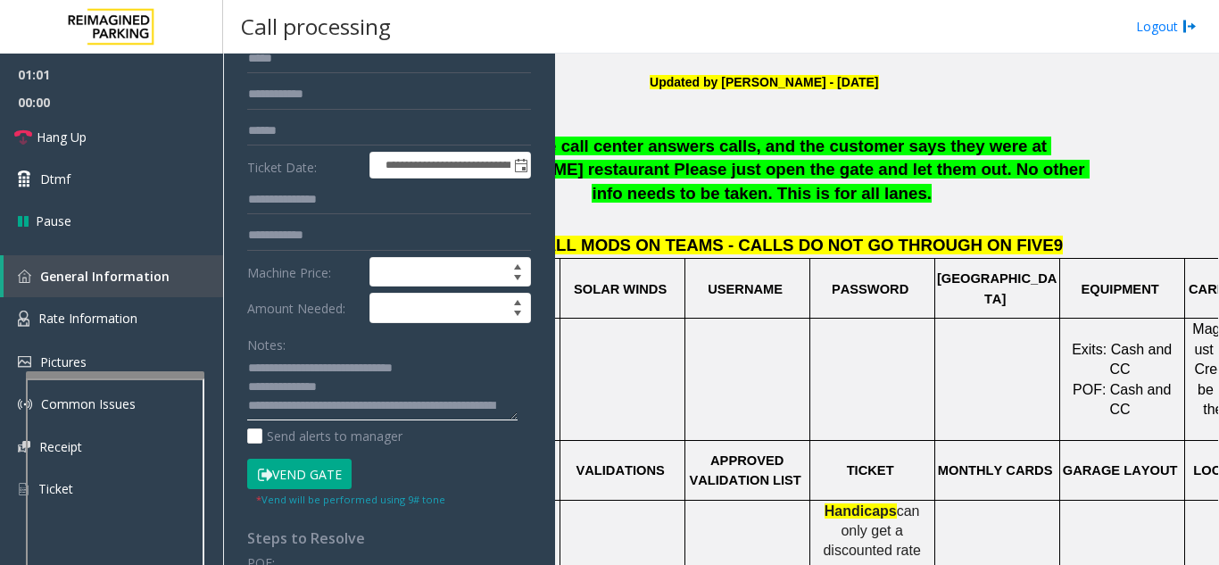
paste textarea "*****"
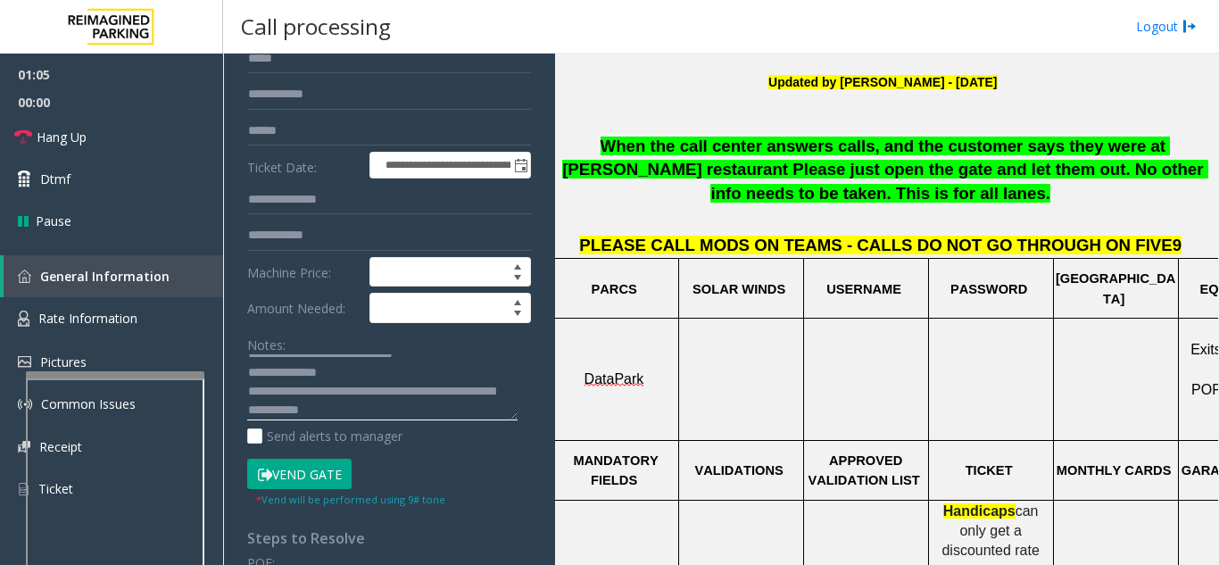
scroll to position [446, 0]
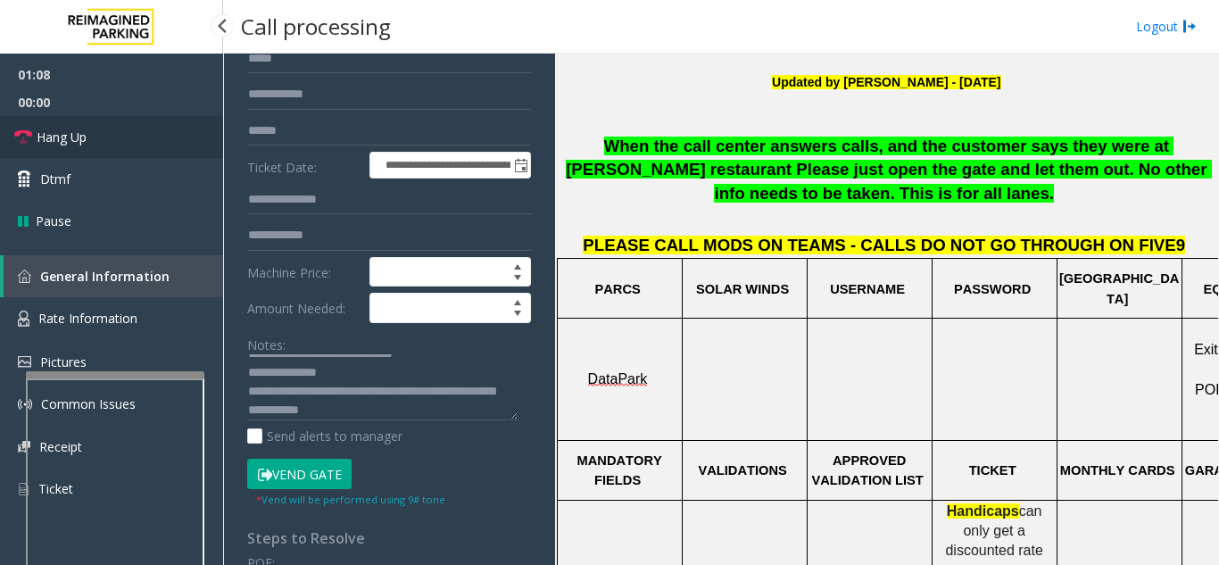
click at [107, 144] on link "Hang Up" at bounding box center [111, 137] width 223 height 42
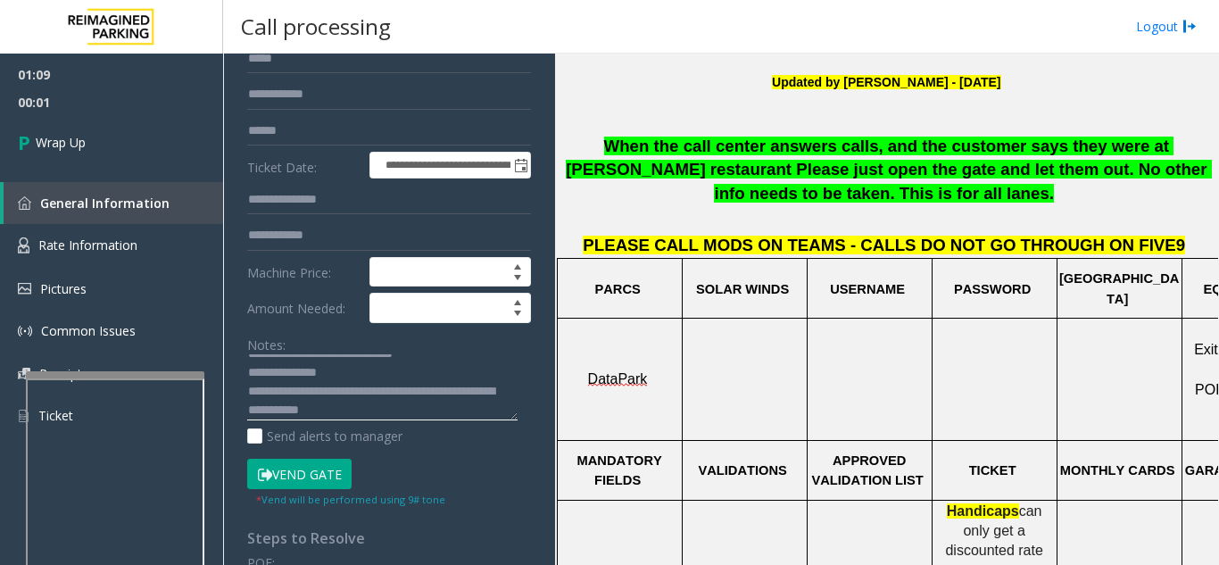
click at [427, 407] on textarea at bounding box center [382, 387] width 270 height 67
click at [376, 413] on textarea at bounding box center [382, 387] width 270 height 67
click at [386, 409] on textarea at bounding box center [382, 387] width 270 height 67
click at [351, 411] on textarea at bounding box center [382, 387] width 270 height 67
click at [359, 413] on textarea at bounding box center [382, 387] width 270 height 67
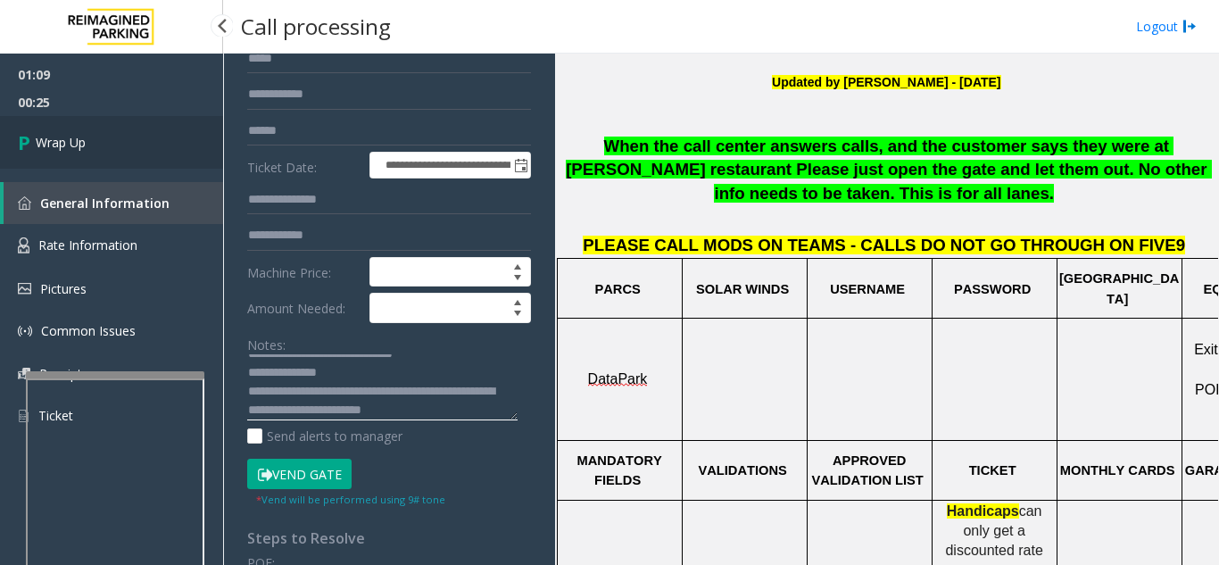
type textarea "**********"
click at [105, 136] on link "Wrap Up" at bounding box center [111, 142] width 223 height 53
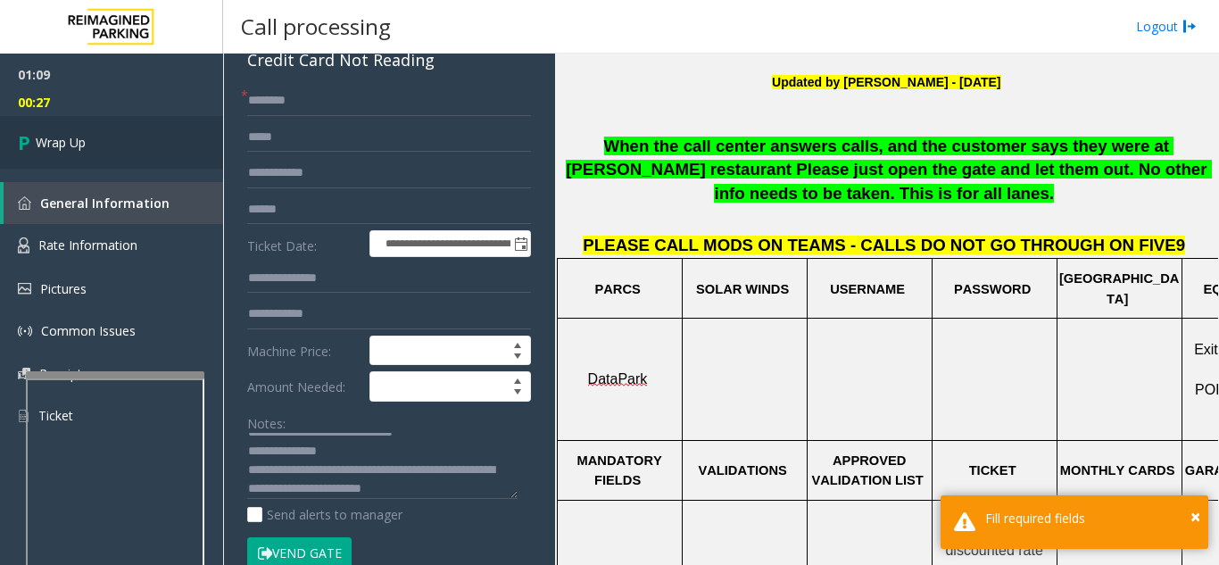
scroll to position [0, 0]
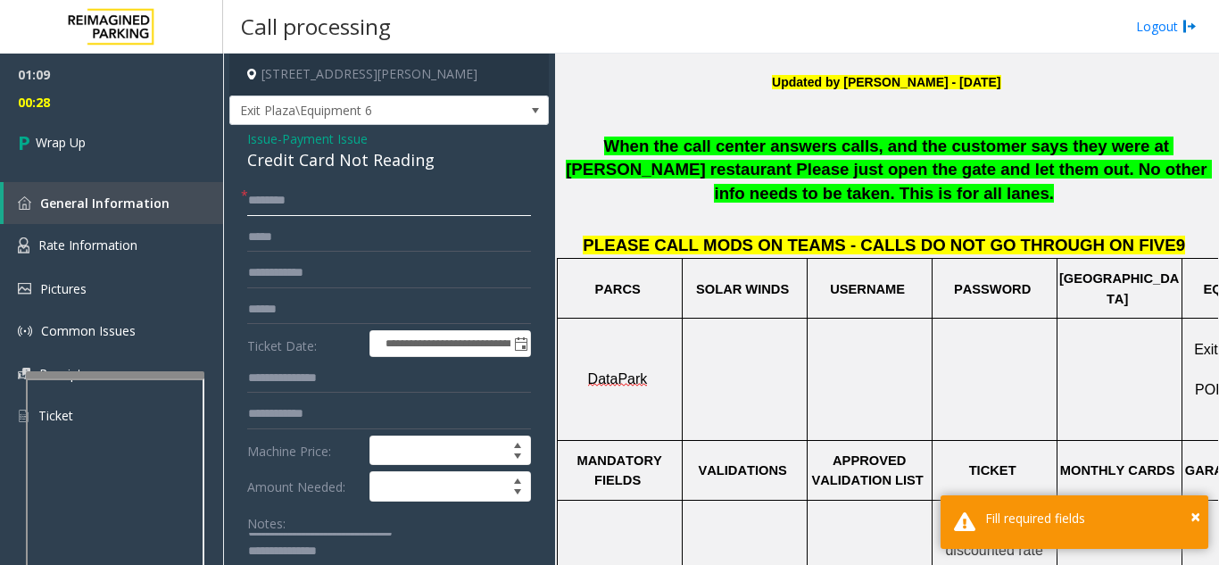
click at [288, 203] on input "text" at bounding box center [389, 201] width 284 height 30
type input "**"
click at [138, 114] on span "00:29" at bounding box center [111, 102] width 223 height 28
click at [148, 119] on link "Wrap Up" at bounding box center [111, 142] width 223 height 53
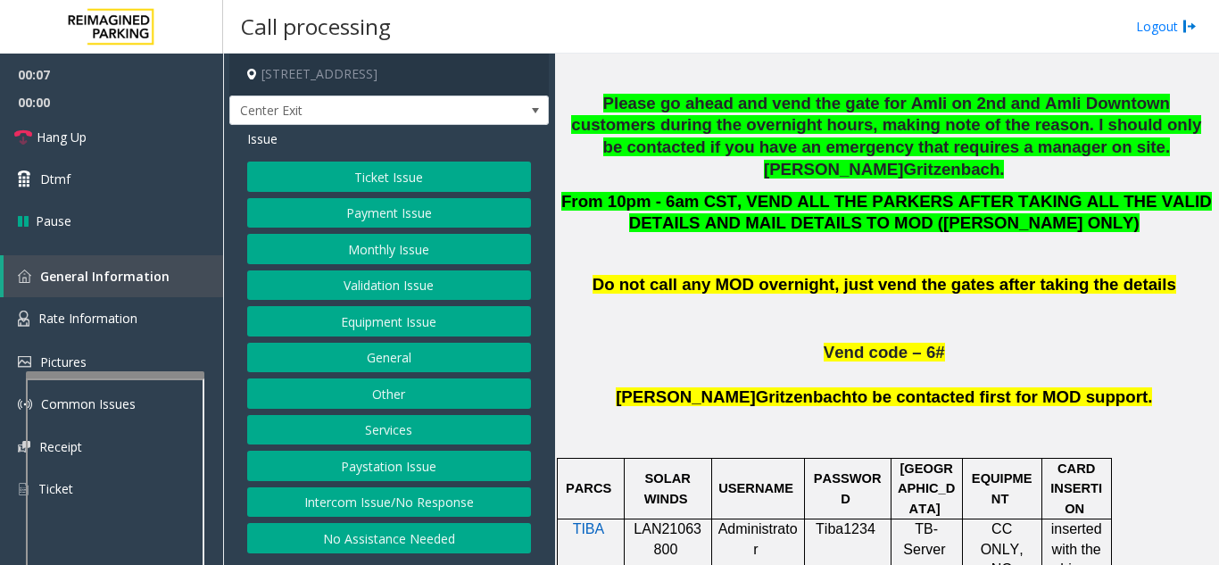
scroll to position [892, 0]
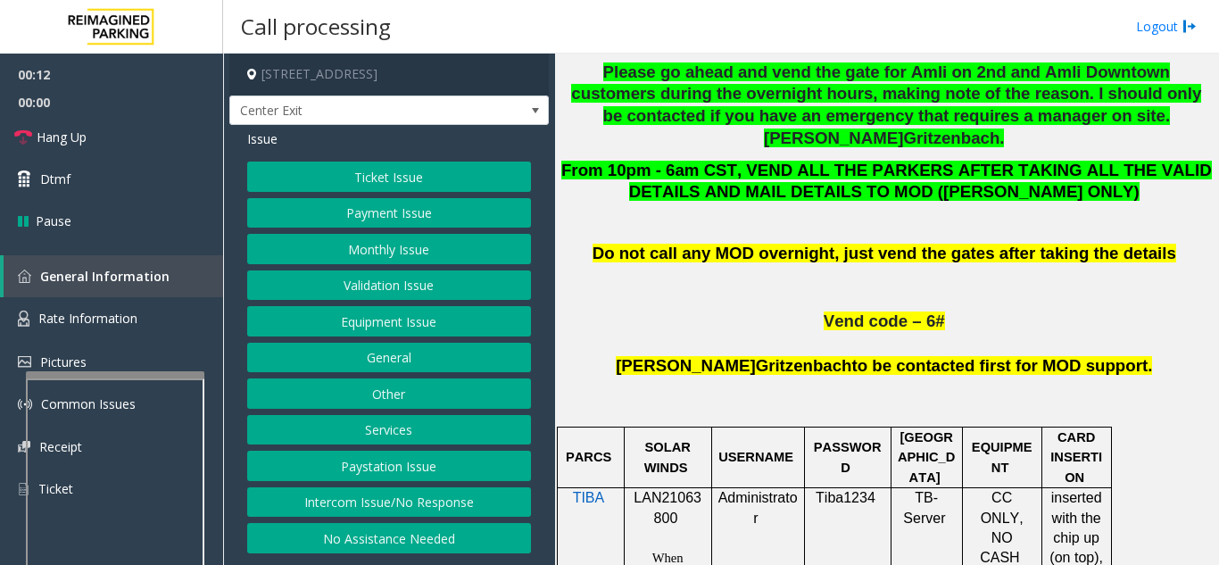
click at [419, 288] on button "Validation Issue" at bounding box center [389, 285] width 284 height 30
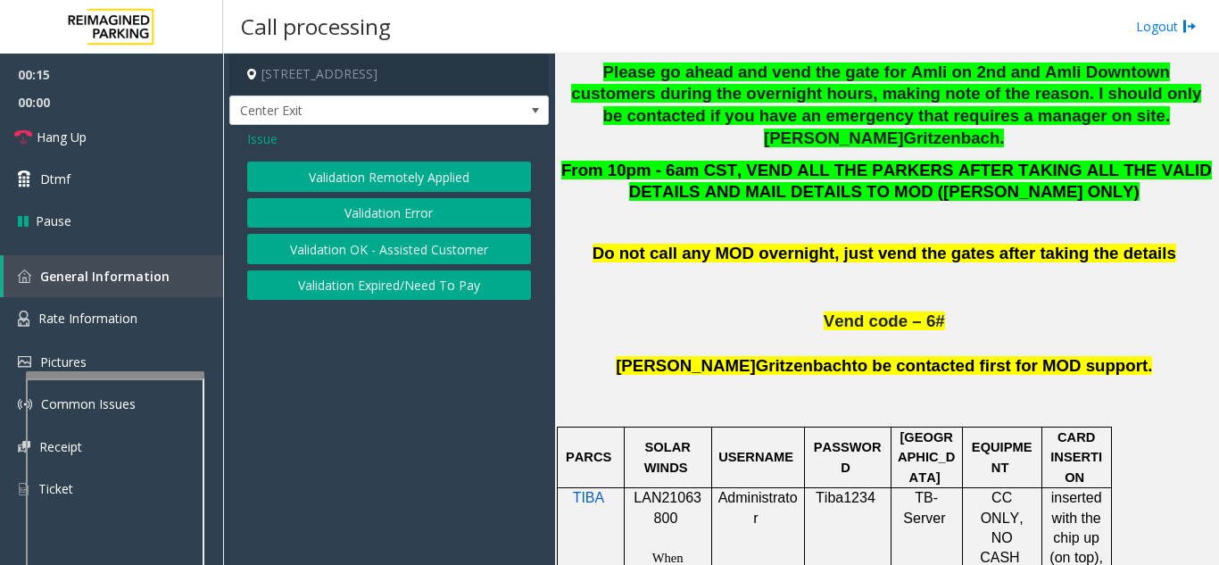
click at [262, 133] on span "Issue" at bounding box center [262, 138] width 30 height 19
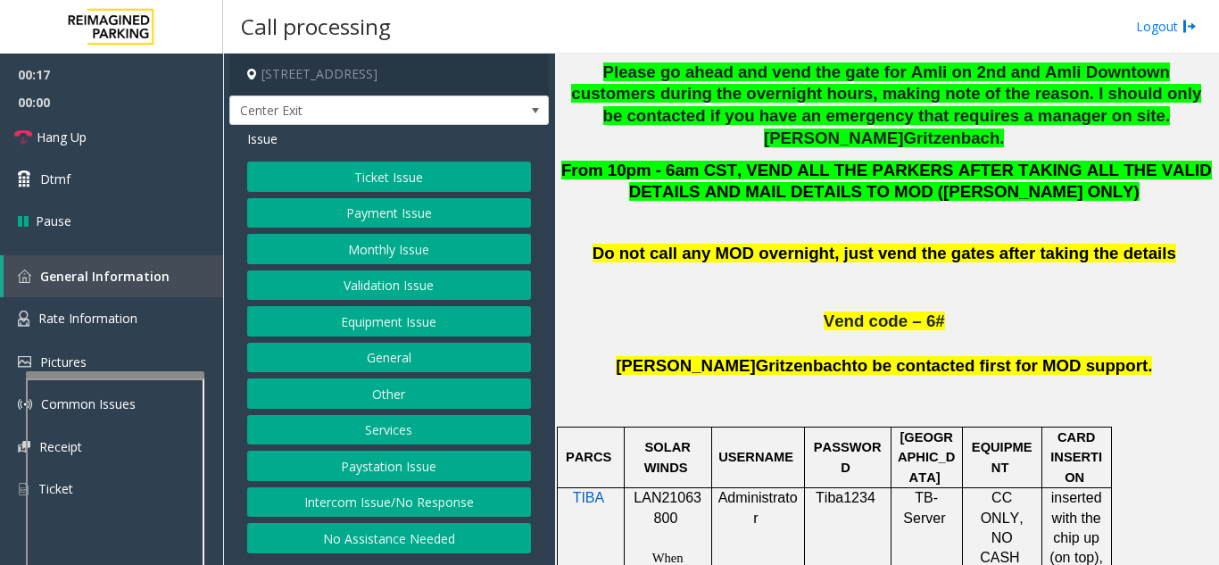
click at [425, 442] on button "Services" at bounding box center [389, 430] width 284 height 30
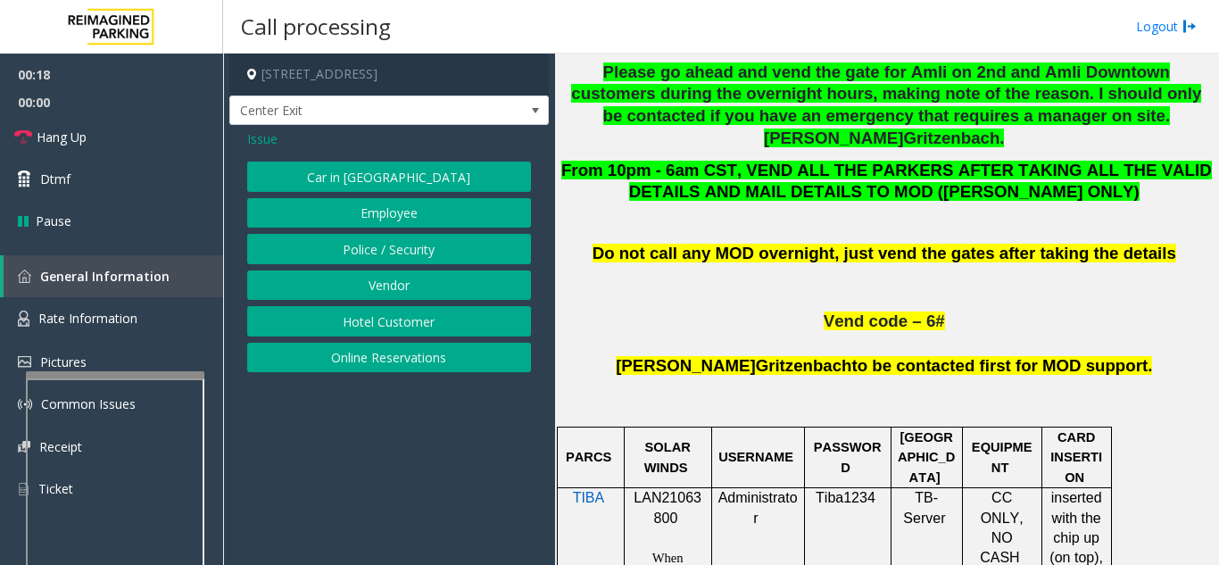
click at [436, 363] on button "Online Reservations" at bounding box center [389, 358] width 284 height 30
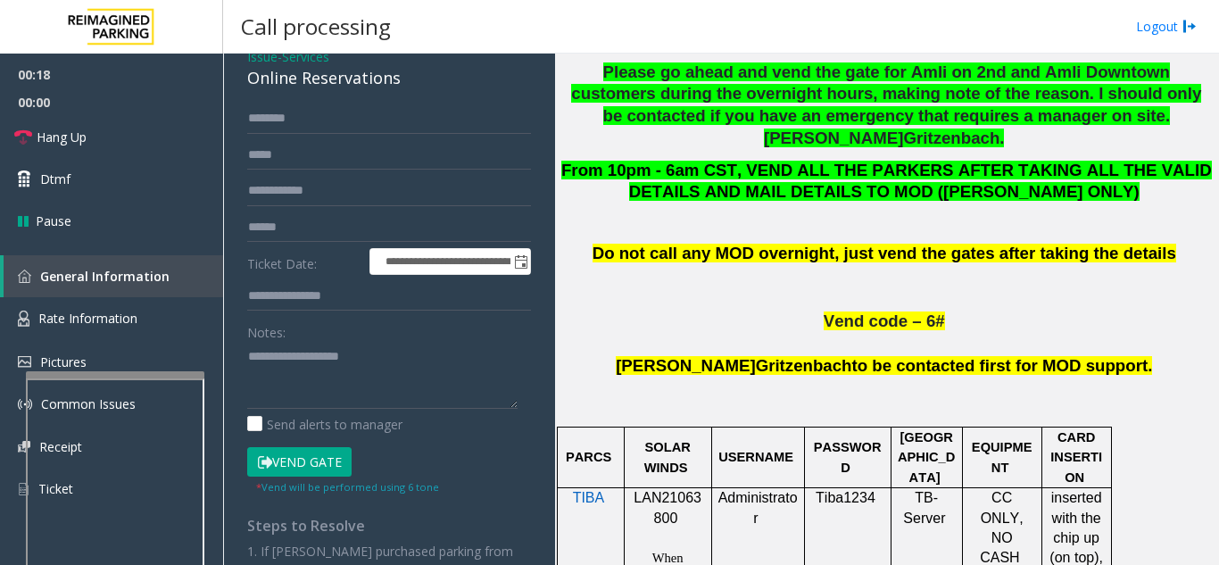
scroll to position [178, 0]
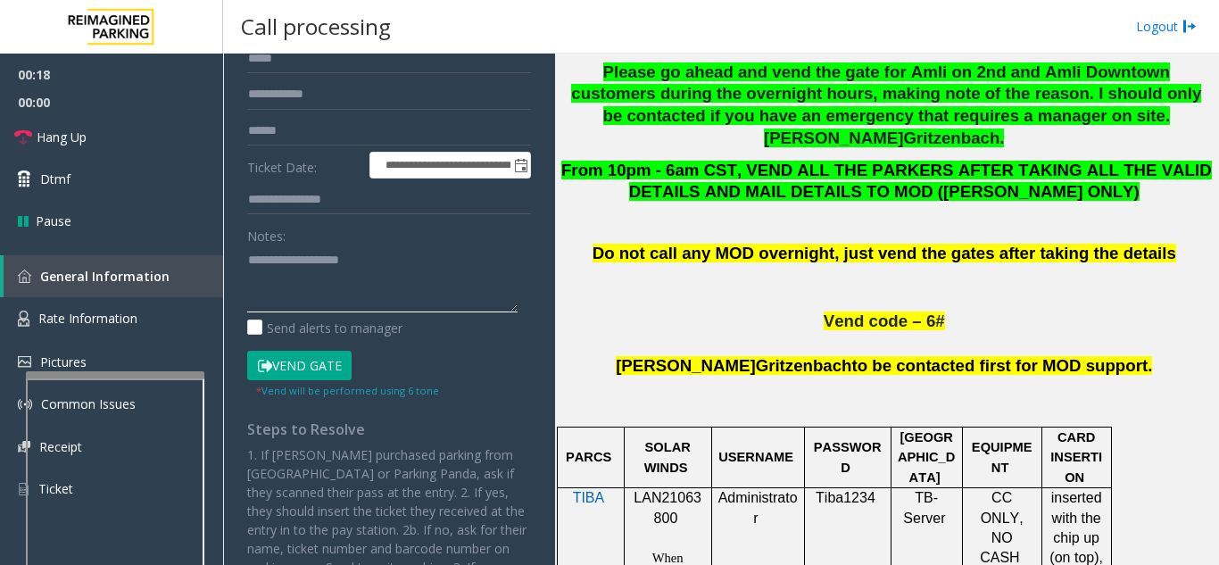
click at [346, 287] on textarea at bounding box center [382, 278] width 270 height 67
click at [328, 265] on textarea at bounding box center [382, 278] width 270 height 67
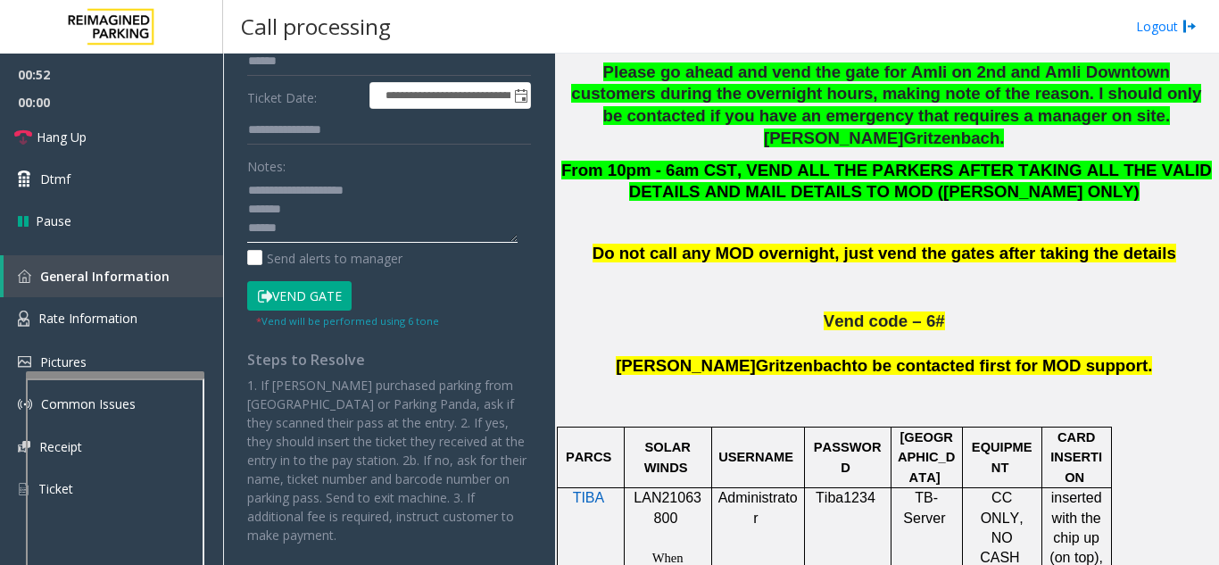
scroll to position [268, 0]
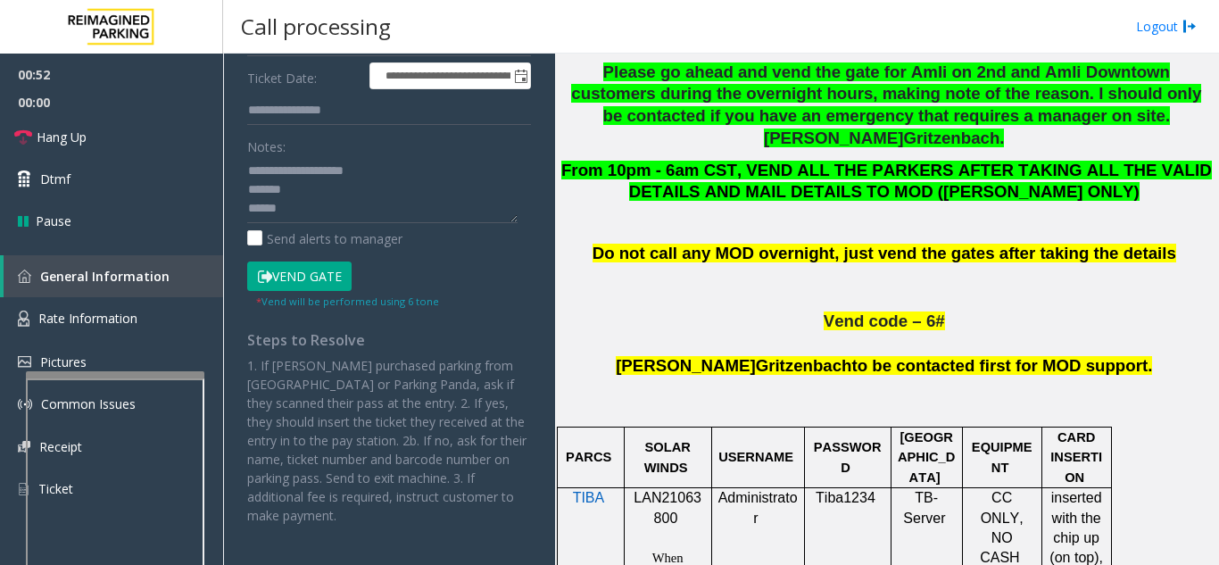
click at [319, 277] on button "Vend Gate" at bounding box center [299, 276] width 104 height 30
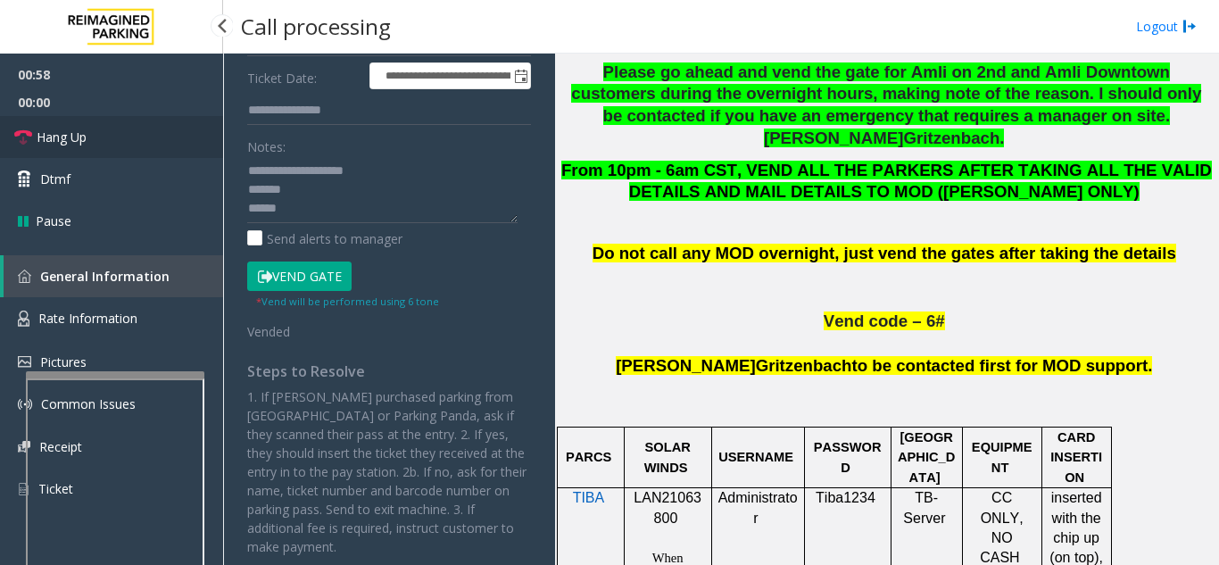
click at [76, 151] on link "Hang Up" at bounding box center [111, 137] width 223 height 42
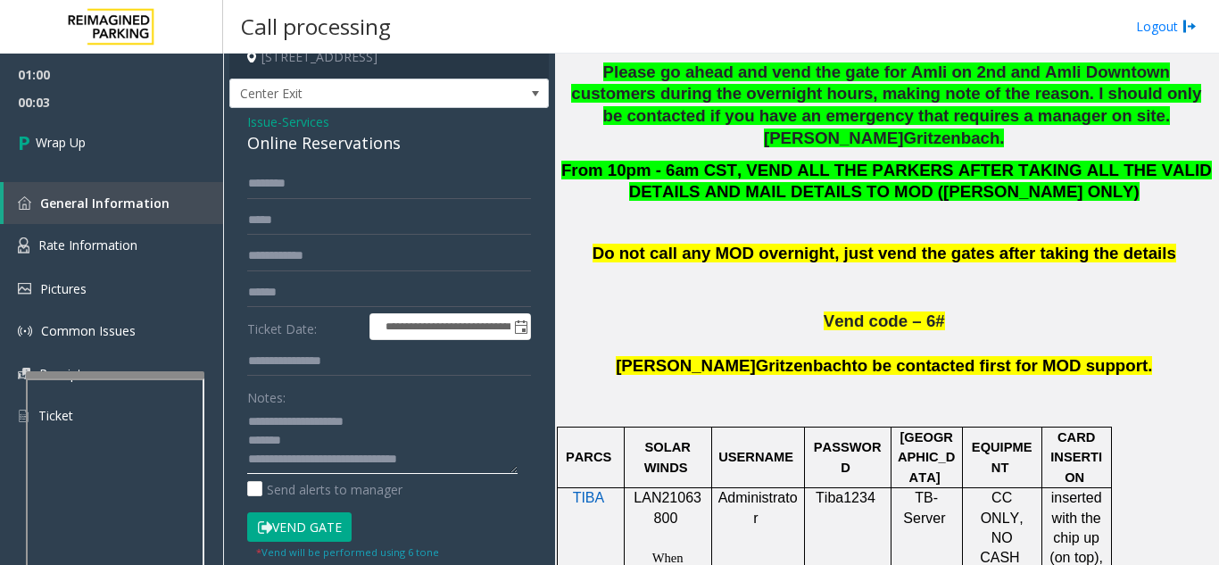
scroll to position [0, 0]
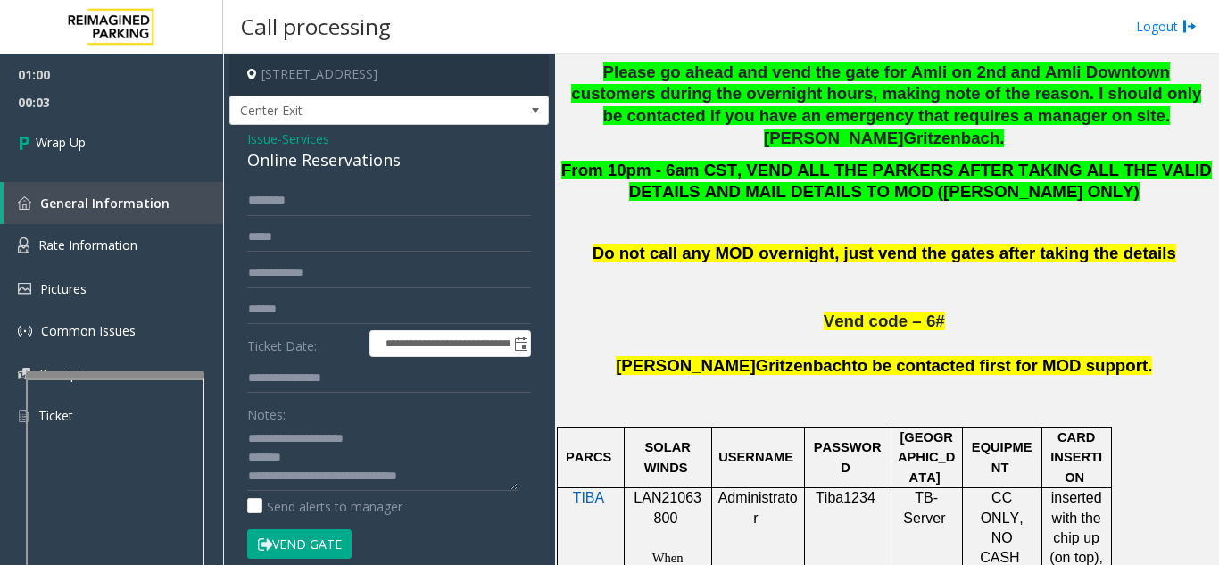
click at [287, 164] on div "Online Reservations" at bounding box center [389, 160] width 284 height 24
copy div "Online Reservations"
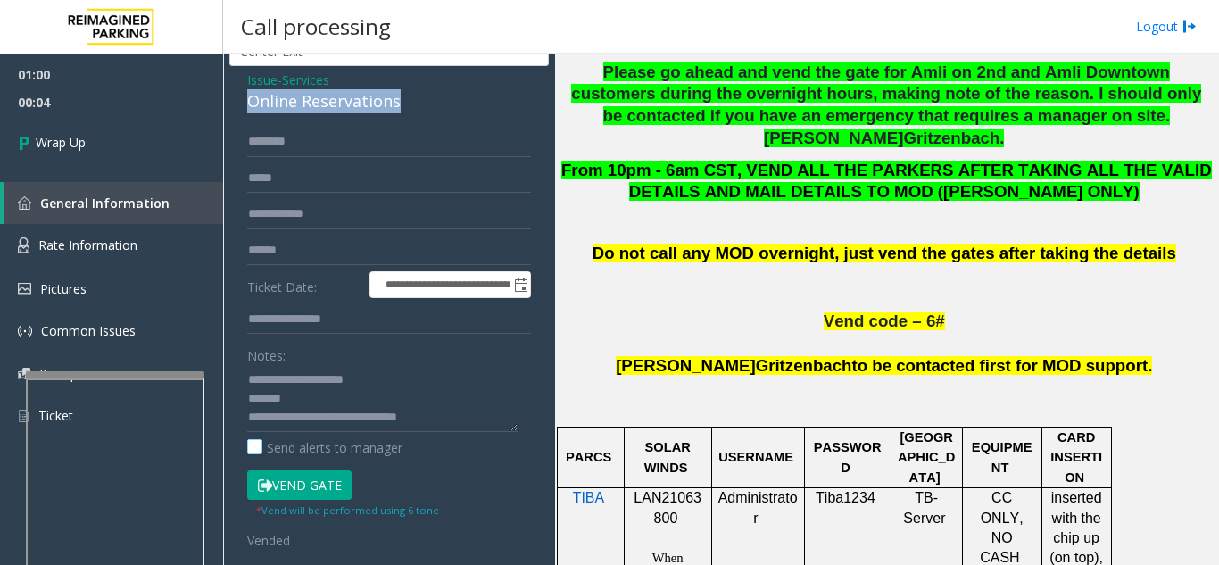
scroll to position [89, 0]
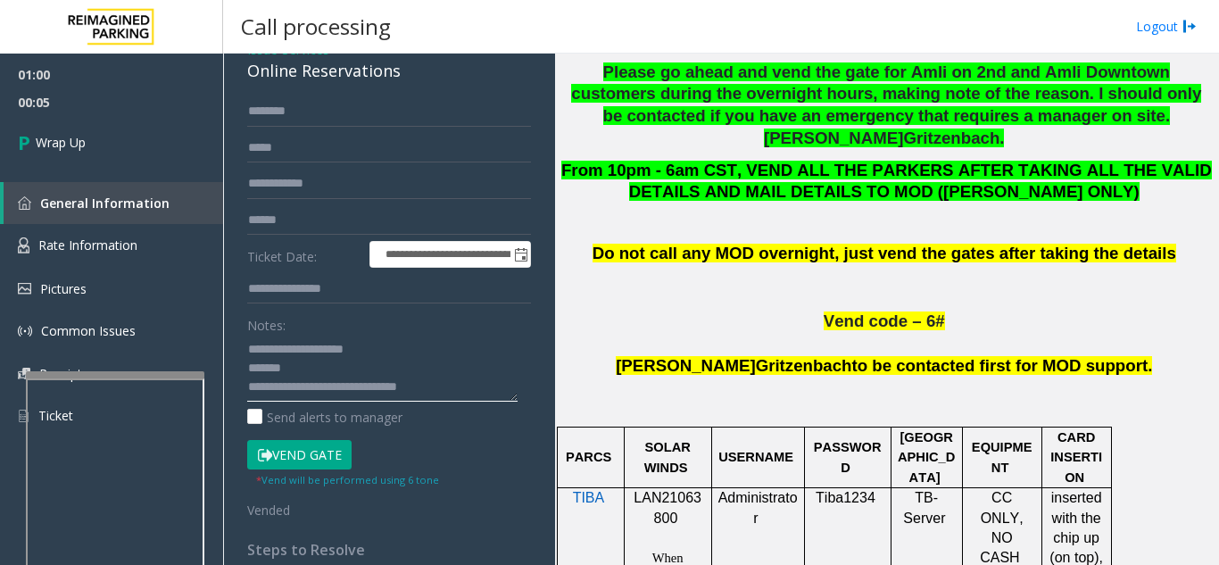
click at [315, 367] on textarea at bounding box center [382, 368] width 270 height 67
paste textarea "**********"
click at [441, 362] on textarea at bounding box center [382, 368] width 270 height 67
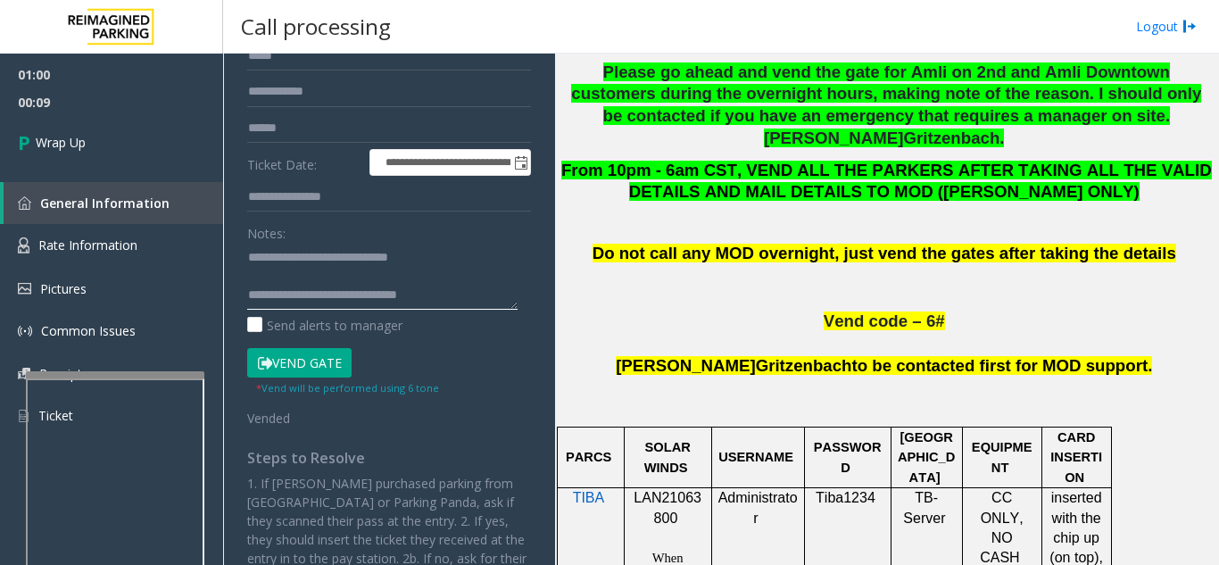
scroll to position [268, 0]
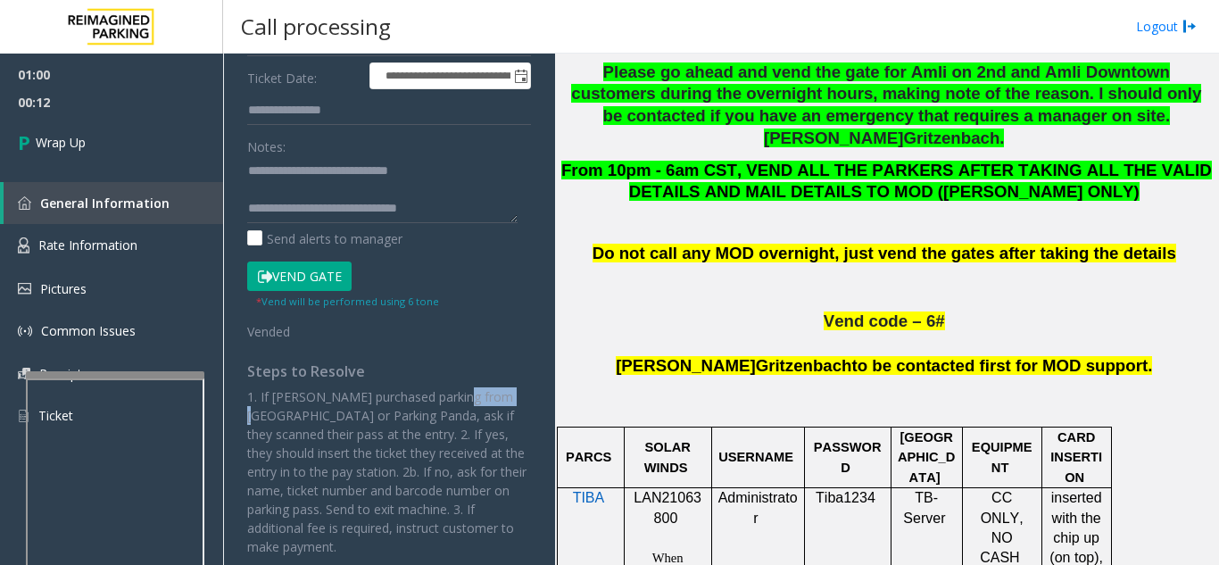
drag, startPoint x: 457, startPoint y: 397, endPoint x: 541, endPoint y: 397, distance: 83.9
click at [541, 397] on app-call-processing-form "**********" at bounding box center [389, 309] width 332 height 511
copy p "ParkWhiz"
click at [450, 167] on textarea at bounding box center [382, 189] width 270 height 67
paste textarea "********"
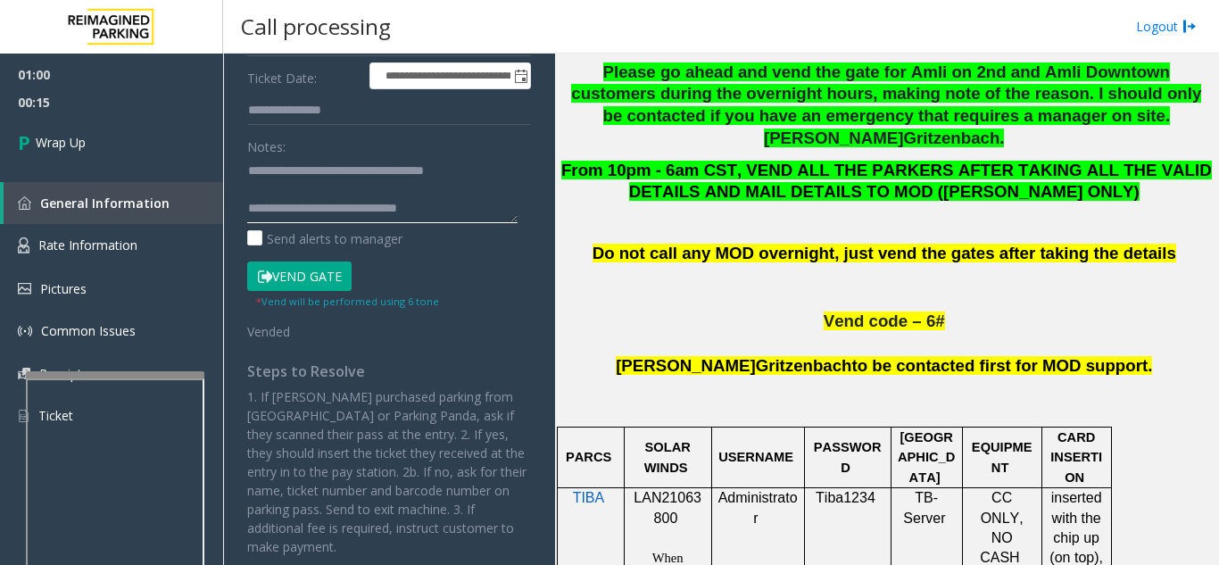
click at [433, 168] on textarea at bounding box center [382, 189] width 270 height 67
type textarea "**********"
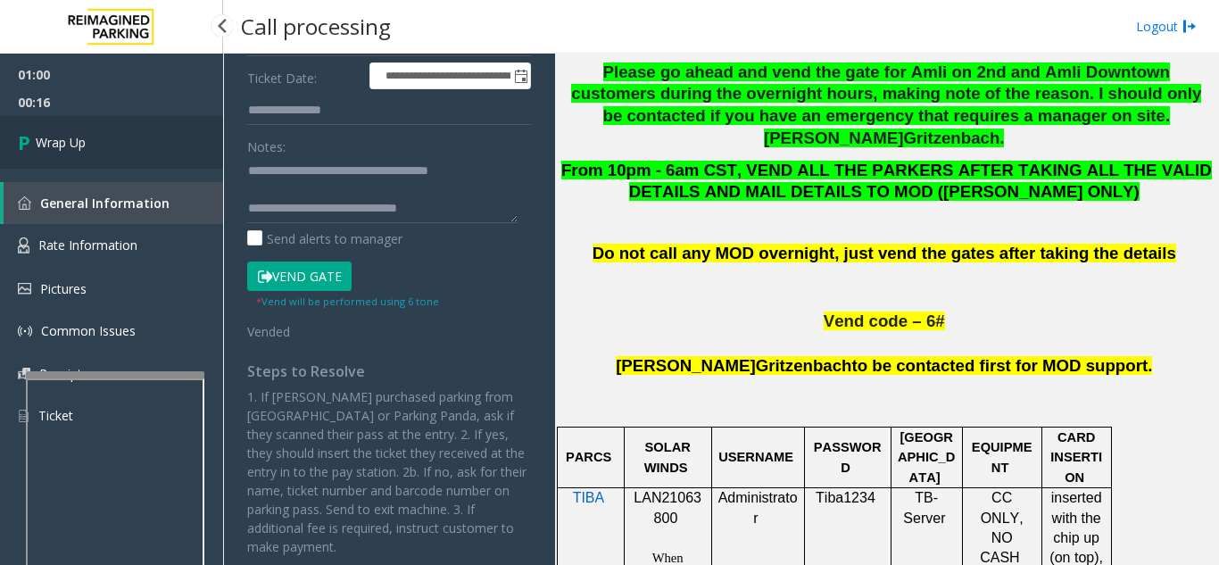
click at [185, 120] on link "Wrap Up" at bounding box center [111, 142] width 223 height 53
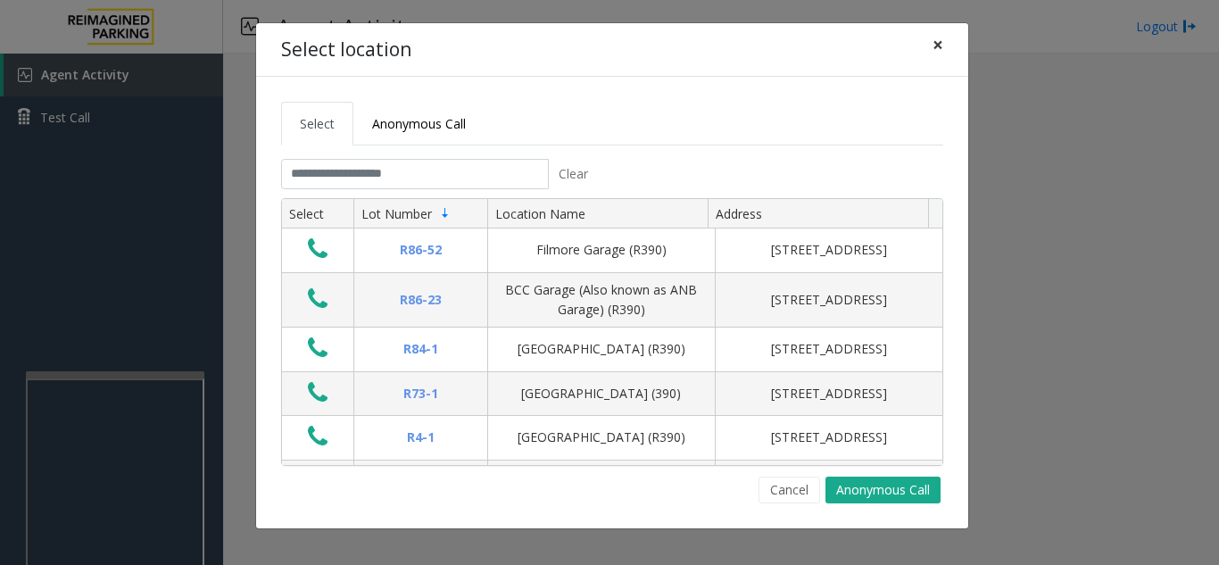
click at [942, 54] on span "×" at bounding box center [937, 44] width 11 height 25
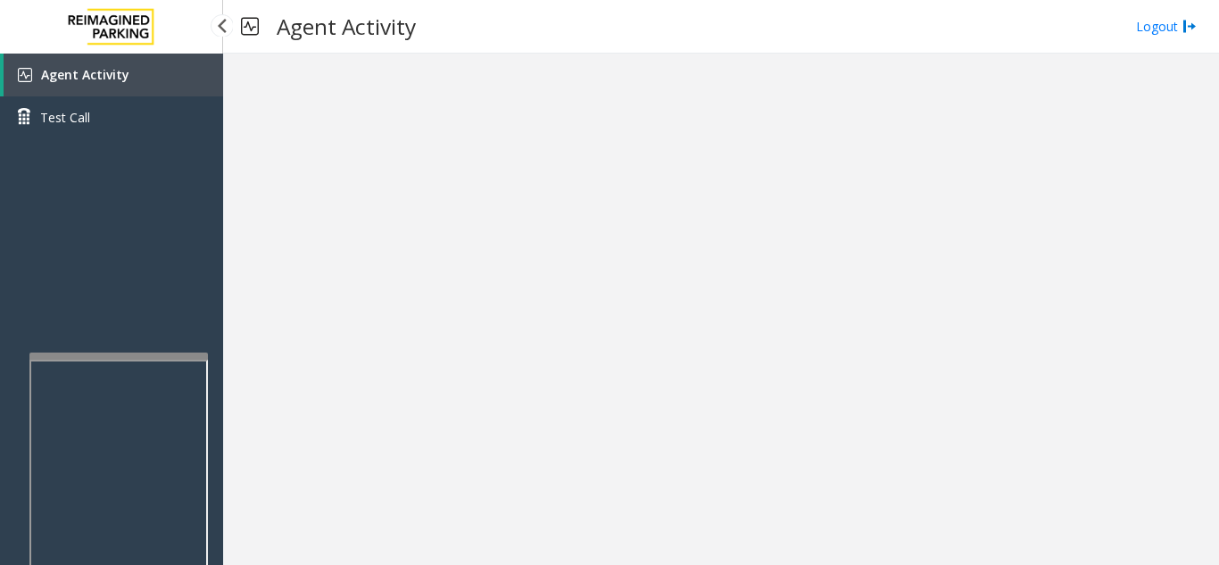
click at [162, 225] on app-root "Agent Activity Test Call × Close Powered by Umojo © 2025 Agent Activity Logout ×" at bounding box center [609, 282] width 1219 height 565
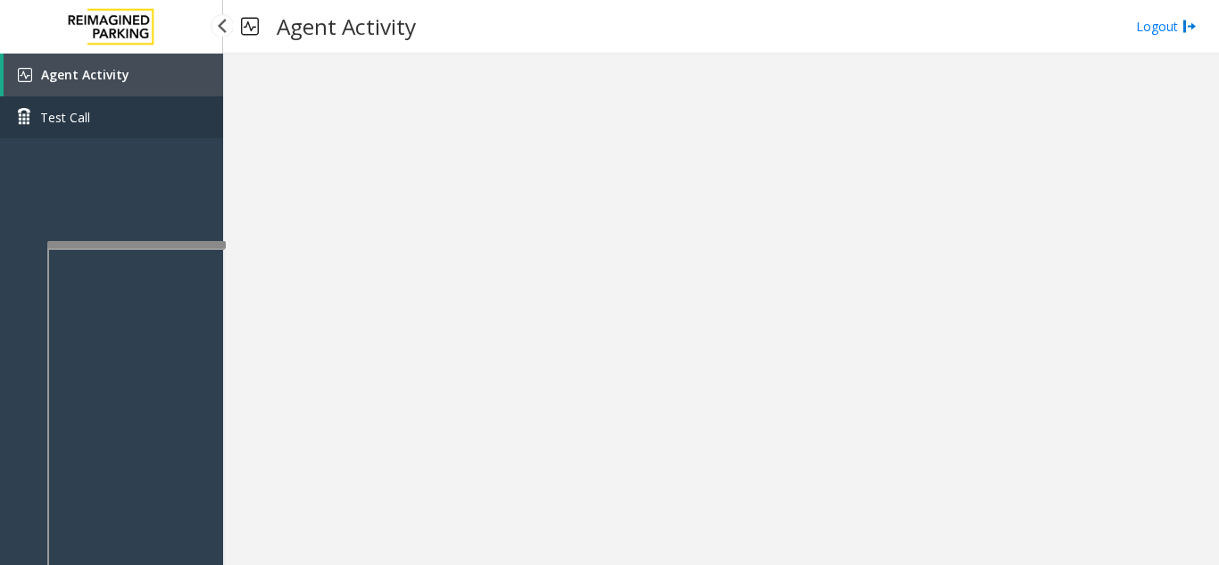
click at [76, 136] on link "Test Call" at bounding box center [111, 117] width 223 height 42
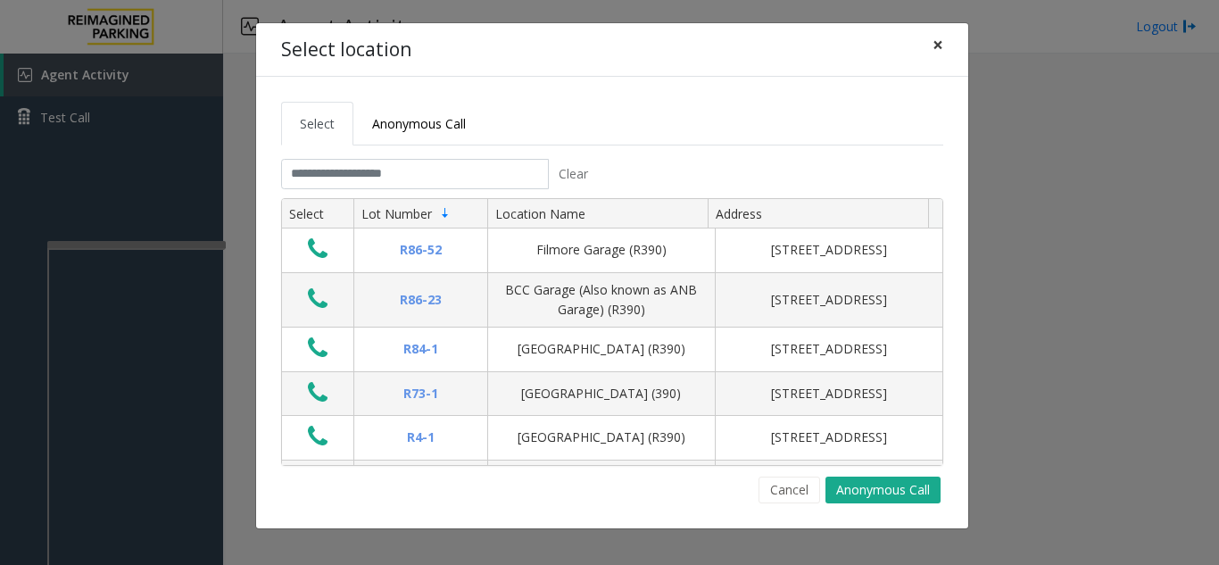
click at [934, 47] on span "×" at bounding box center [937, 44] width 11 height 25
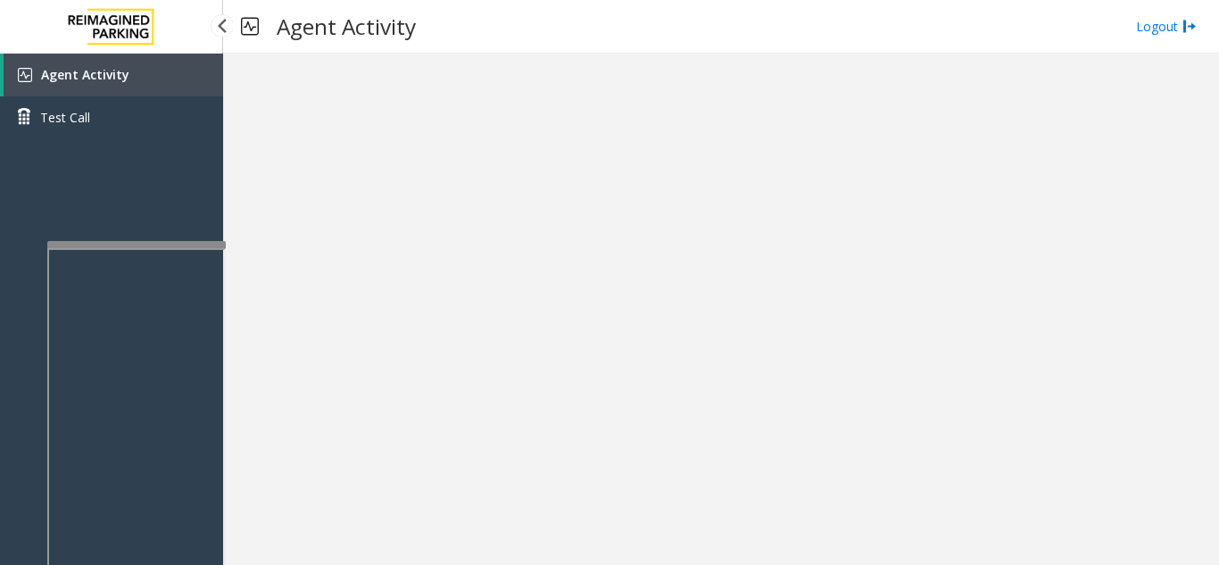
click at [113, 81] on span "Agent Activity" at bounding box center [85, 74] width 88 height 17
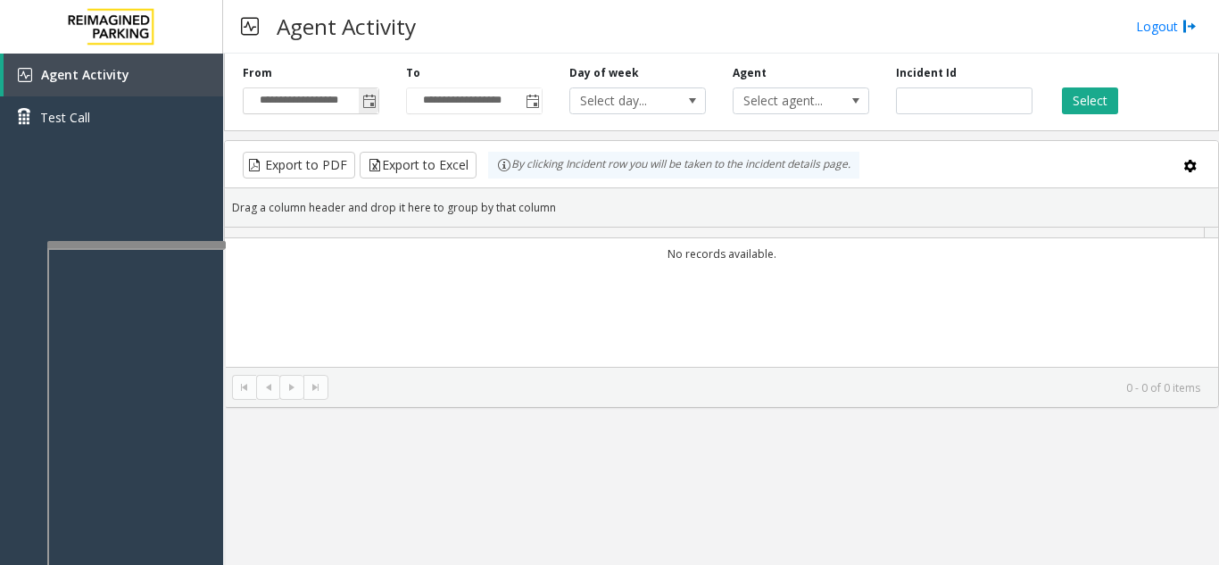
click at [375, 108] on span "Toggle popup" at bounding box center [369, 102] width 14 height 14
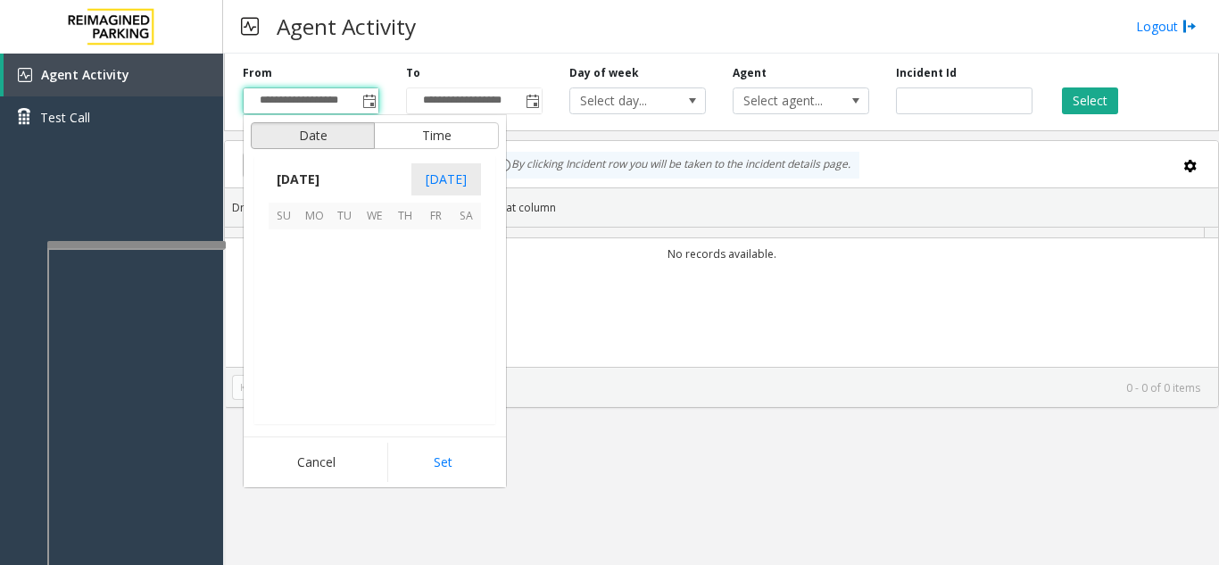
scroll to position [320364, 0]
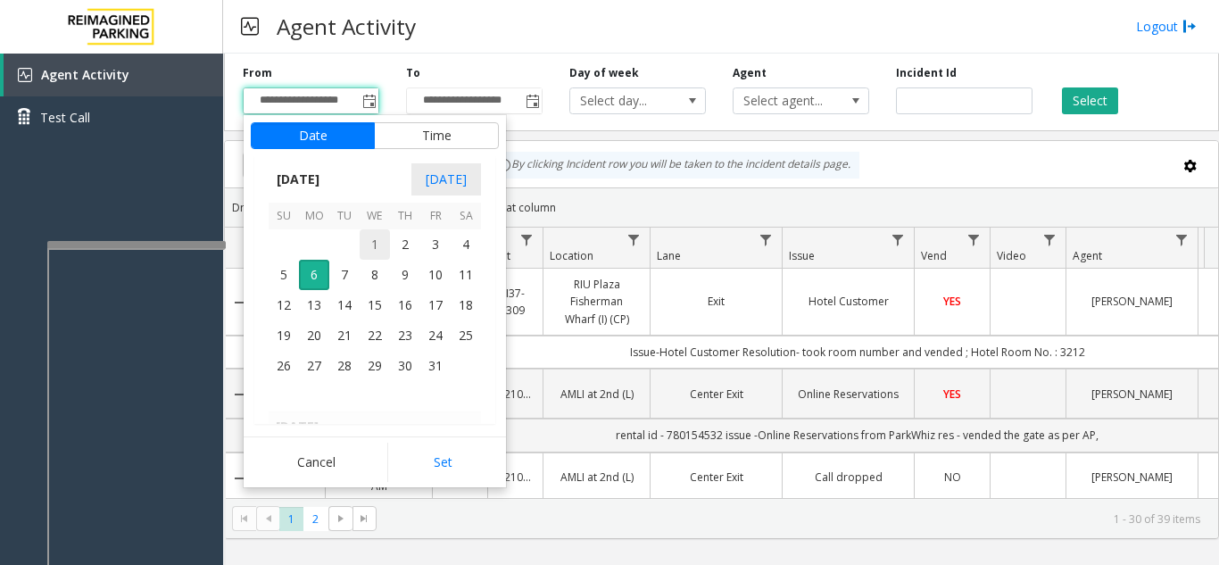
click at [367, 235] on span "1" at bounding box center [374, 244] width 30 height 30
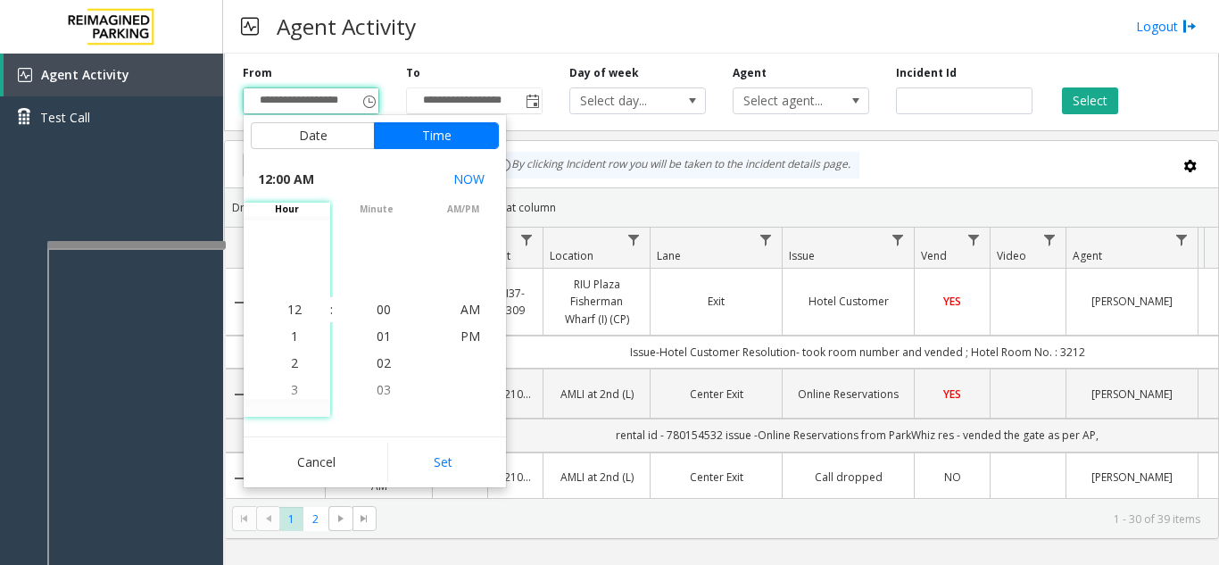
click at [455, 463] on button "Set" at bounding box center [443, 461] width 112 height 39
type input "**********"
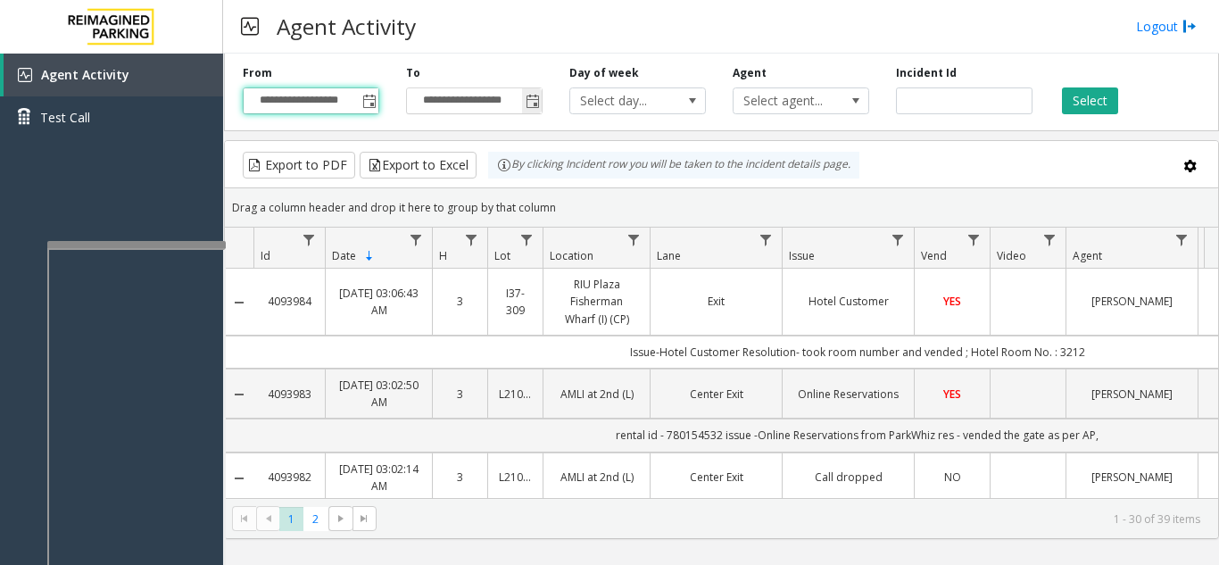
click at [529, 105] on span "Toggle popup" at bounding box center [532, 102] width 14 height 14
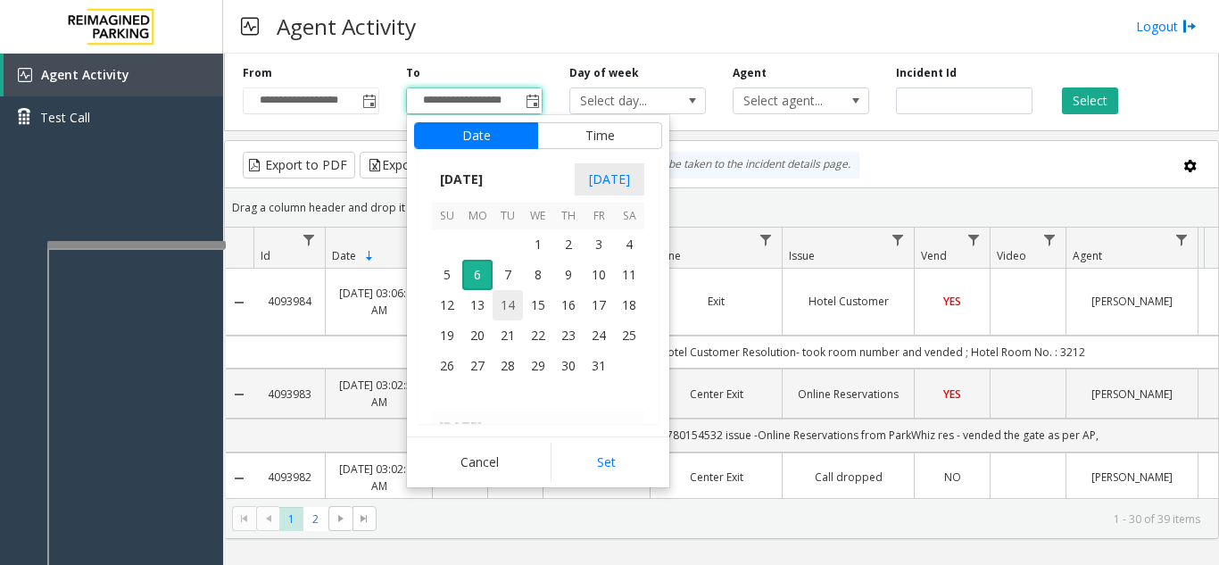
scroll to position [27, 0]
click at [492, 284] on span "6" at bounding box center [477, 275] width 30 height 30
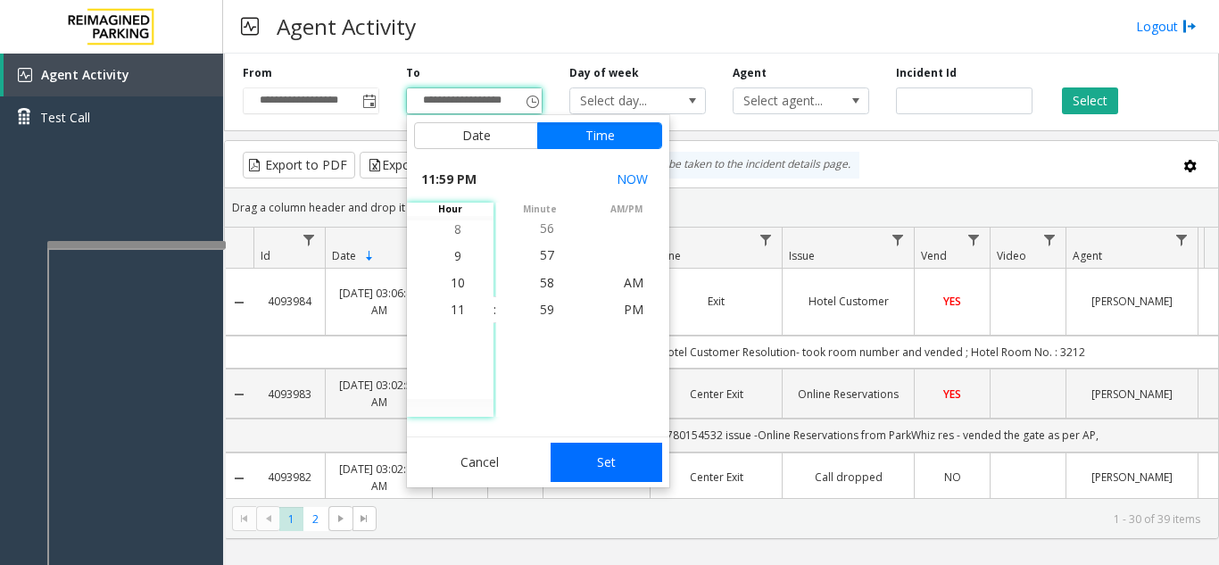
click at [624, 472] on button "Set" at bounding box center [606, 461] width 112 height 39
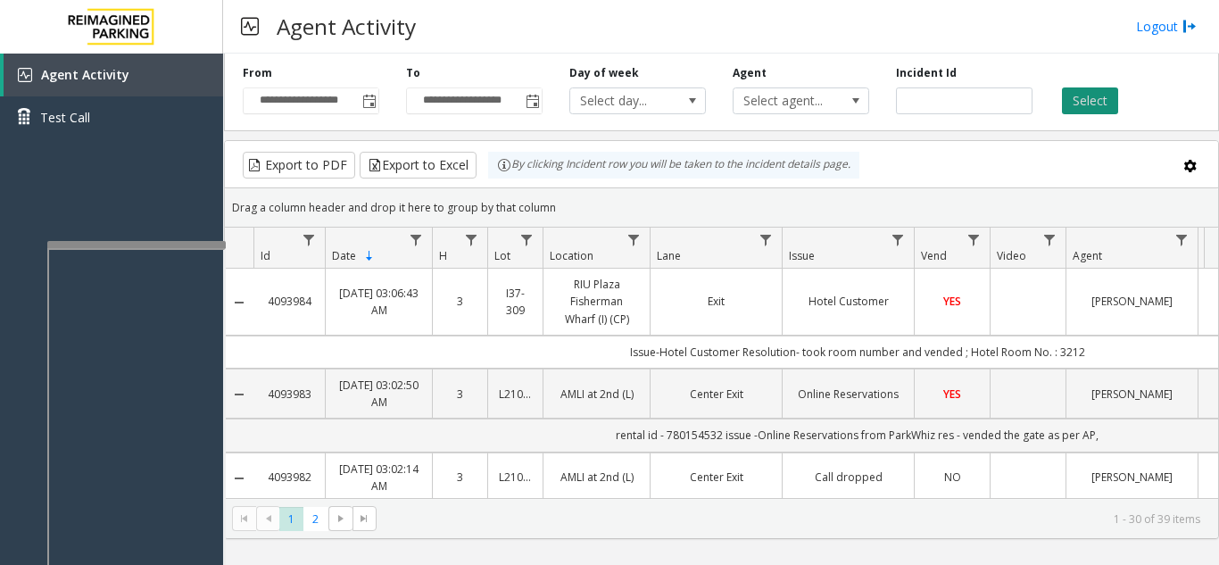
click at [1067, 101] on button "Select" at bounding box center [1090, 100] width 56 height 27
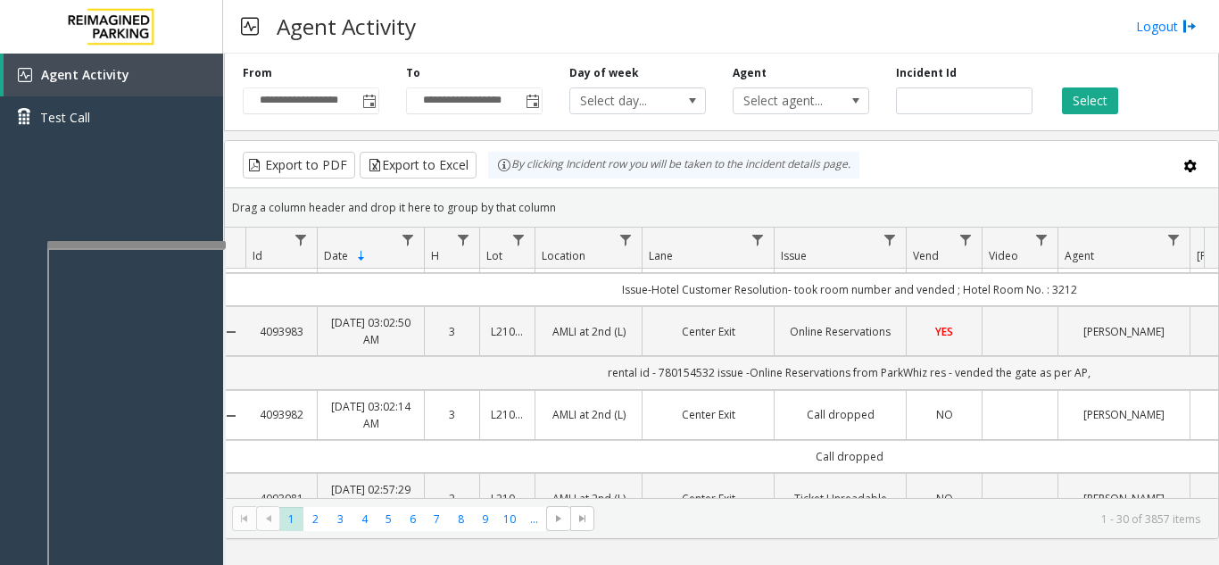
scroll to position [89, 8]
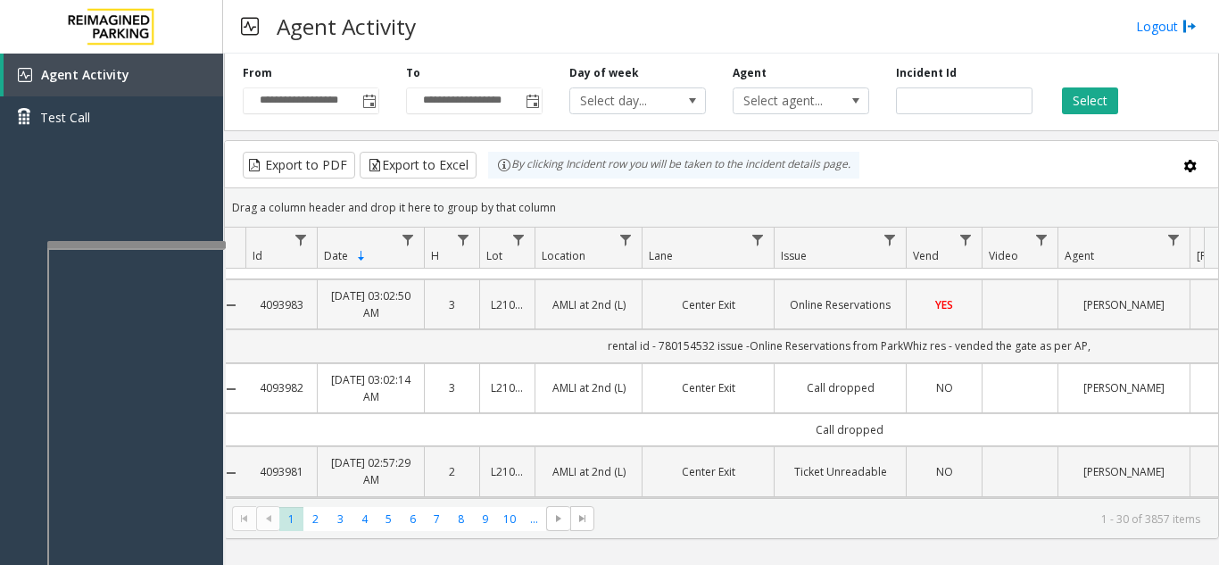
drag, startPoint x: 913, startPoint y: 308, endPoint x: 963, endPoint y: 308, distance: 50.0
click at [963, 308] on td "YES" at bounding box center [943, 304] width 76 height 50
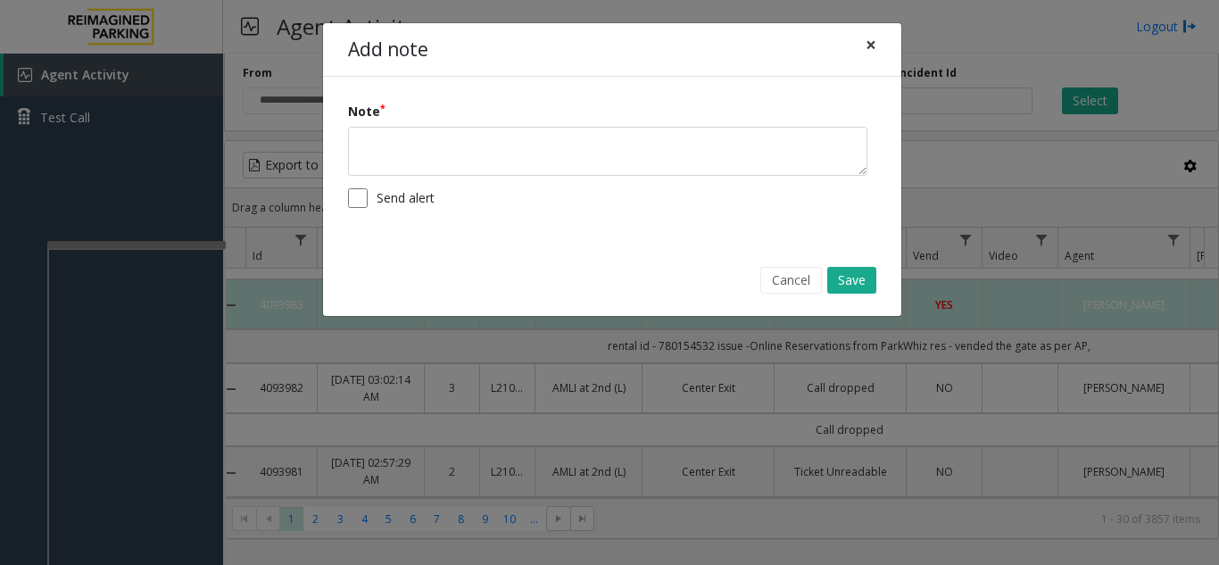
click at [875, 44] on span "×" at bounding box center [870, 44] width 11 height 25
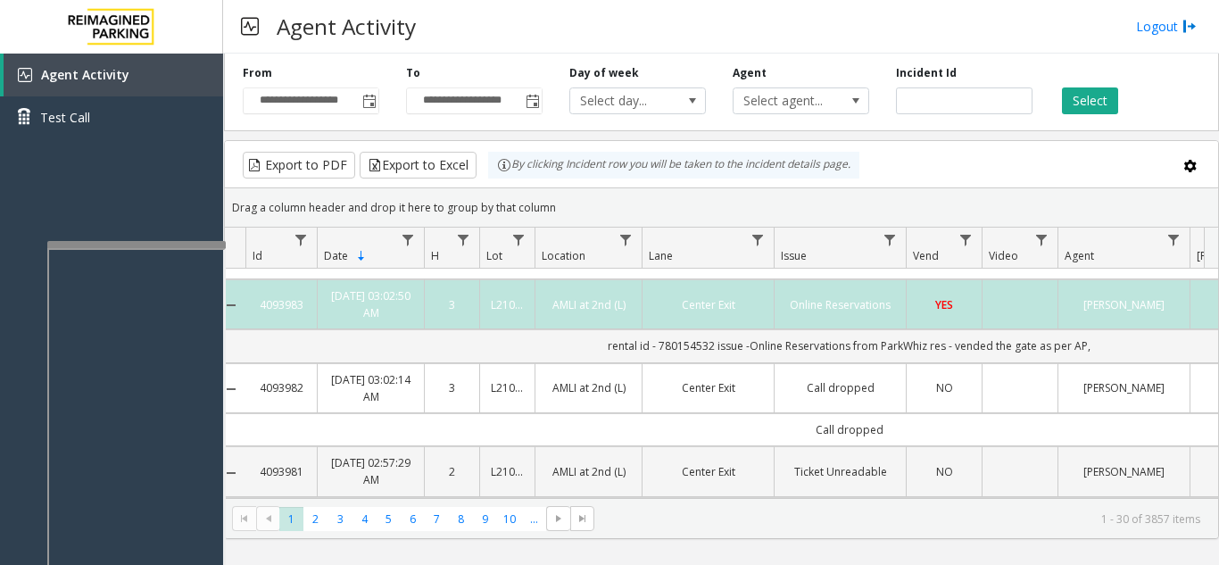
scroll to position [0, 8]
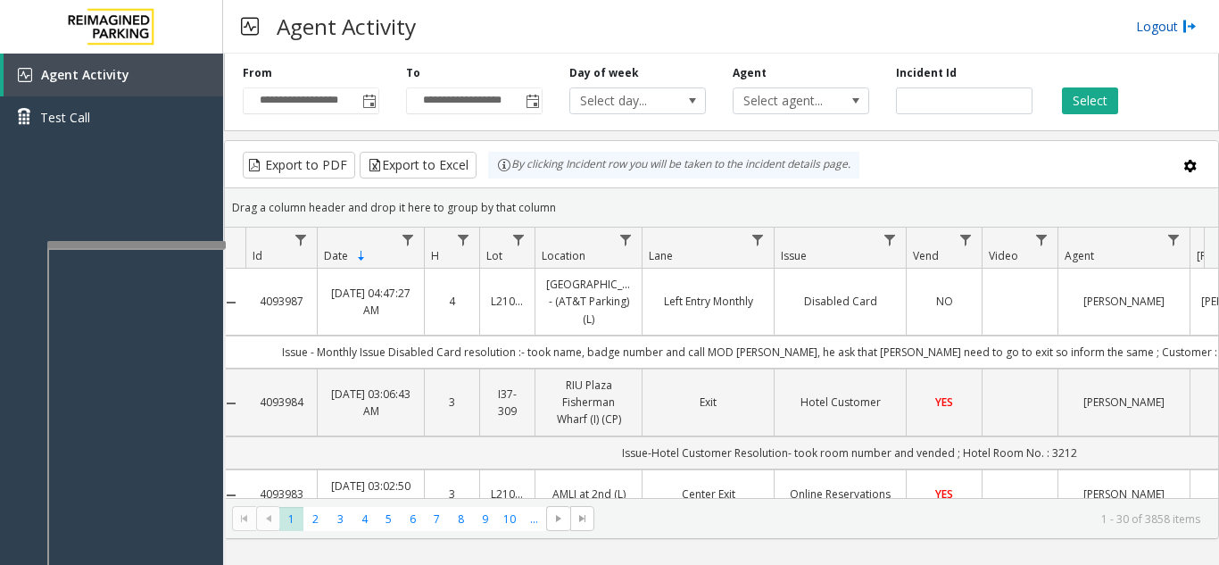
click at [1147, 22] on link "Logout" at bounding box center [1166, 26] width 61 height 19
